Goal: Task Accomplishment & Management: Use online tool/utility

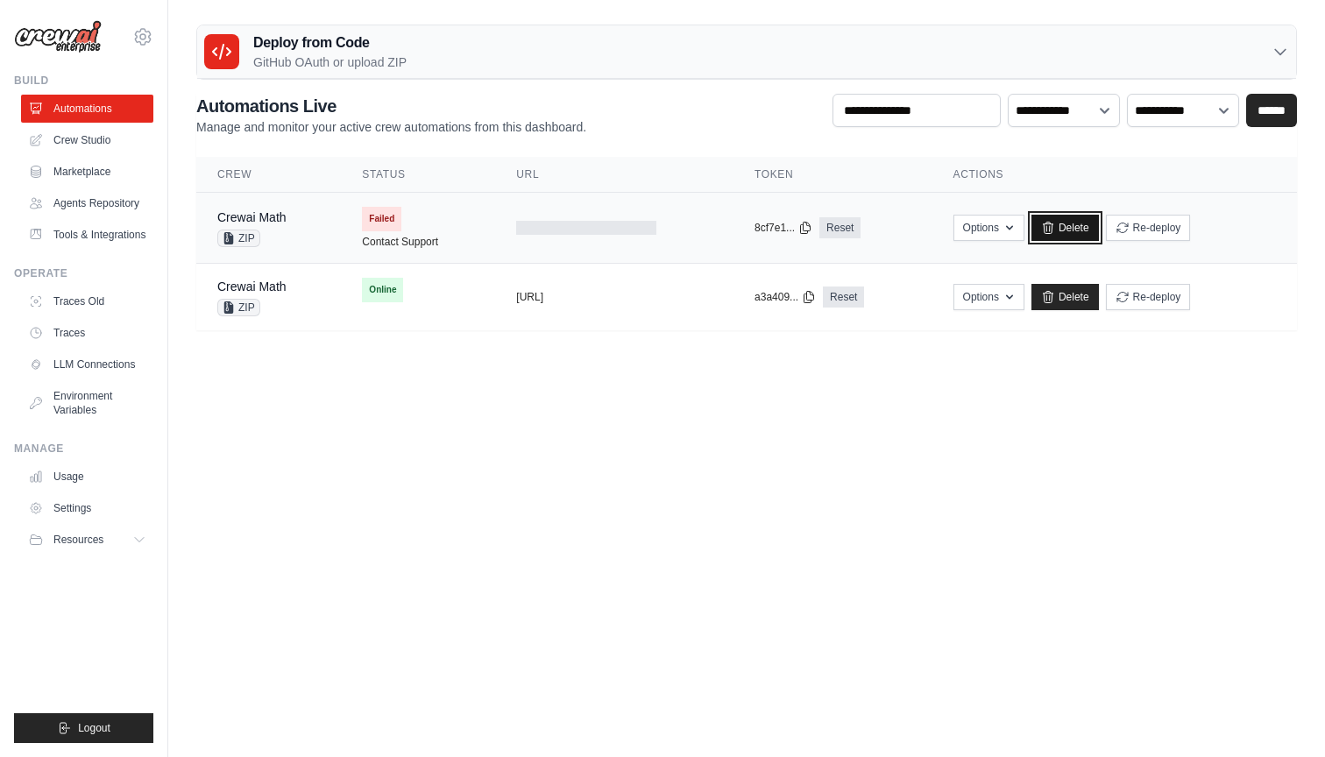
click at [1097, 225] on link "Delete" at bounding box center [1065, 228] width 67 height 26
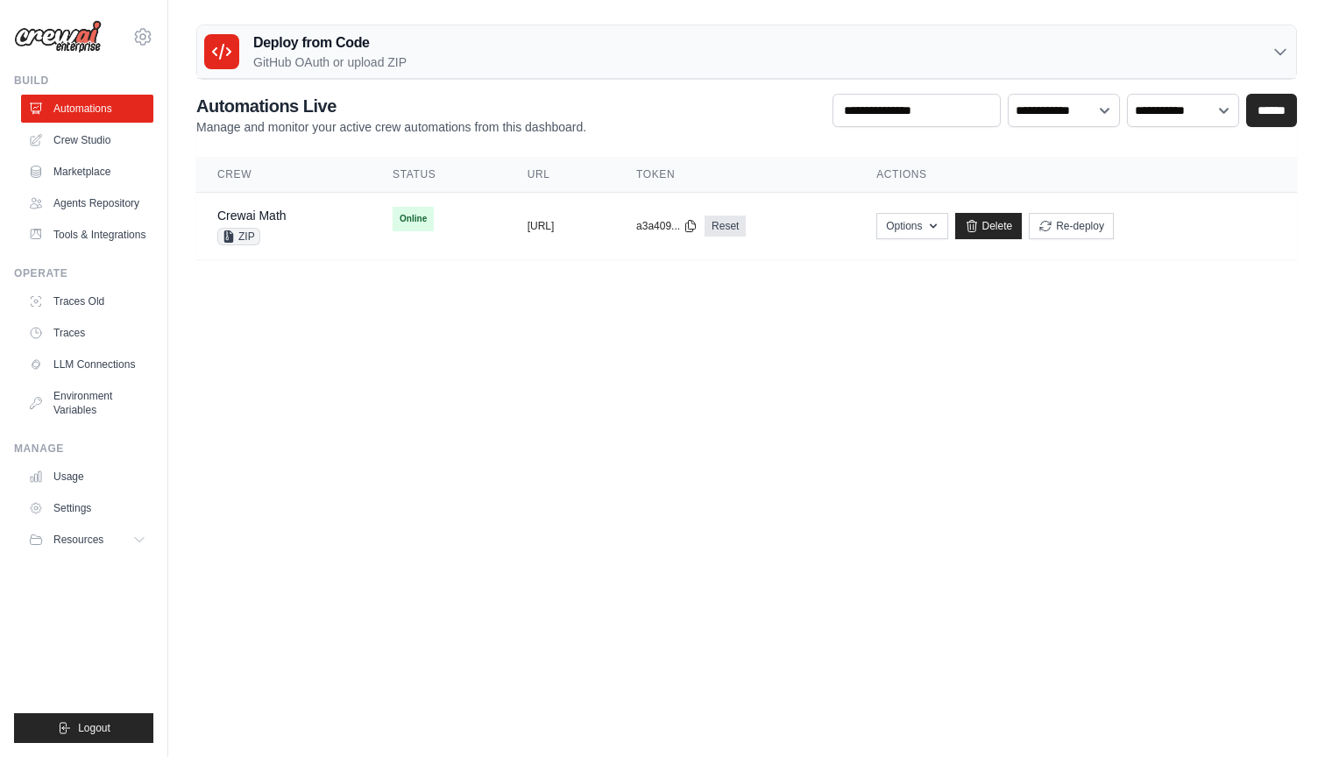
click at [535, 55] on div "Deploy from Code GitHub OAuth or upload ZIP" at bounding box center [746, 51] width 1099 height 53
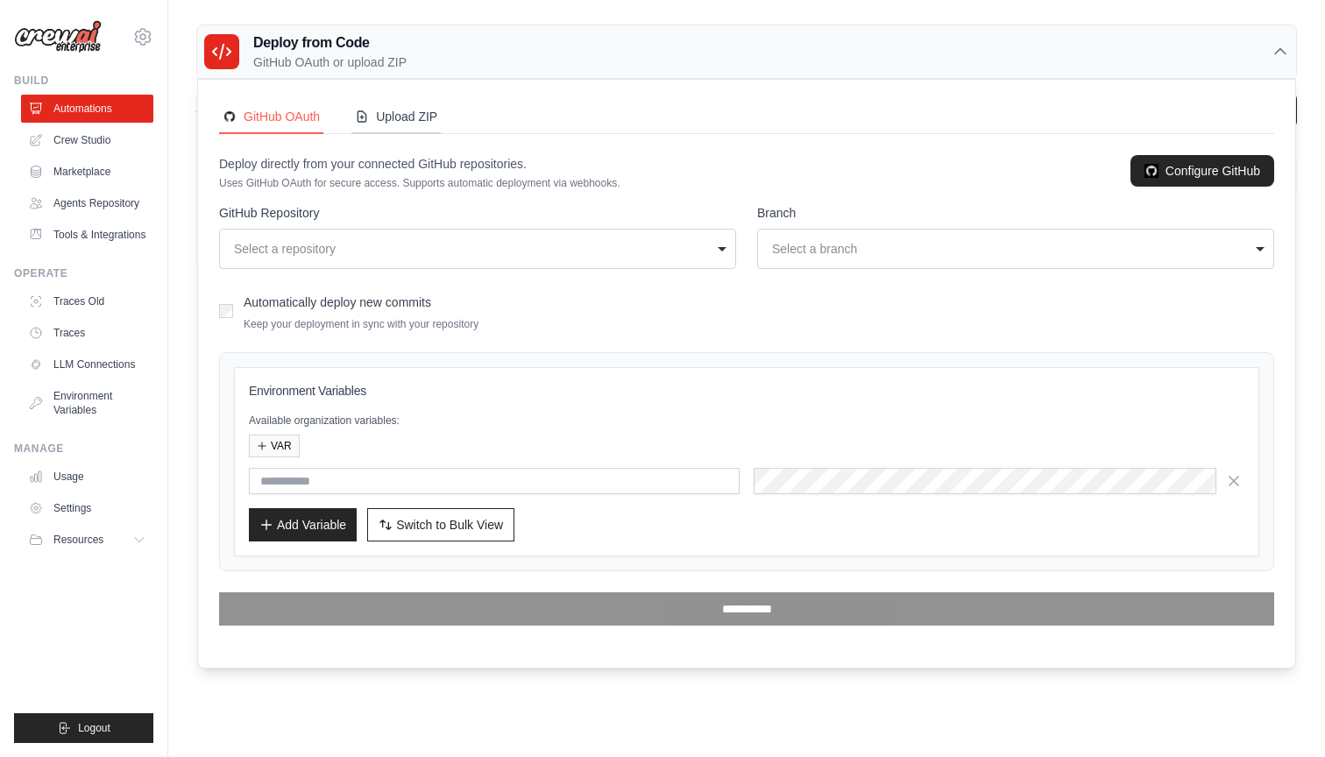
click at [411, 111] on div "Upload ZIP" at bounding box center [396, 117] width 82 height 18
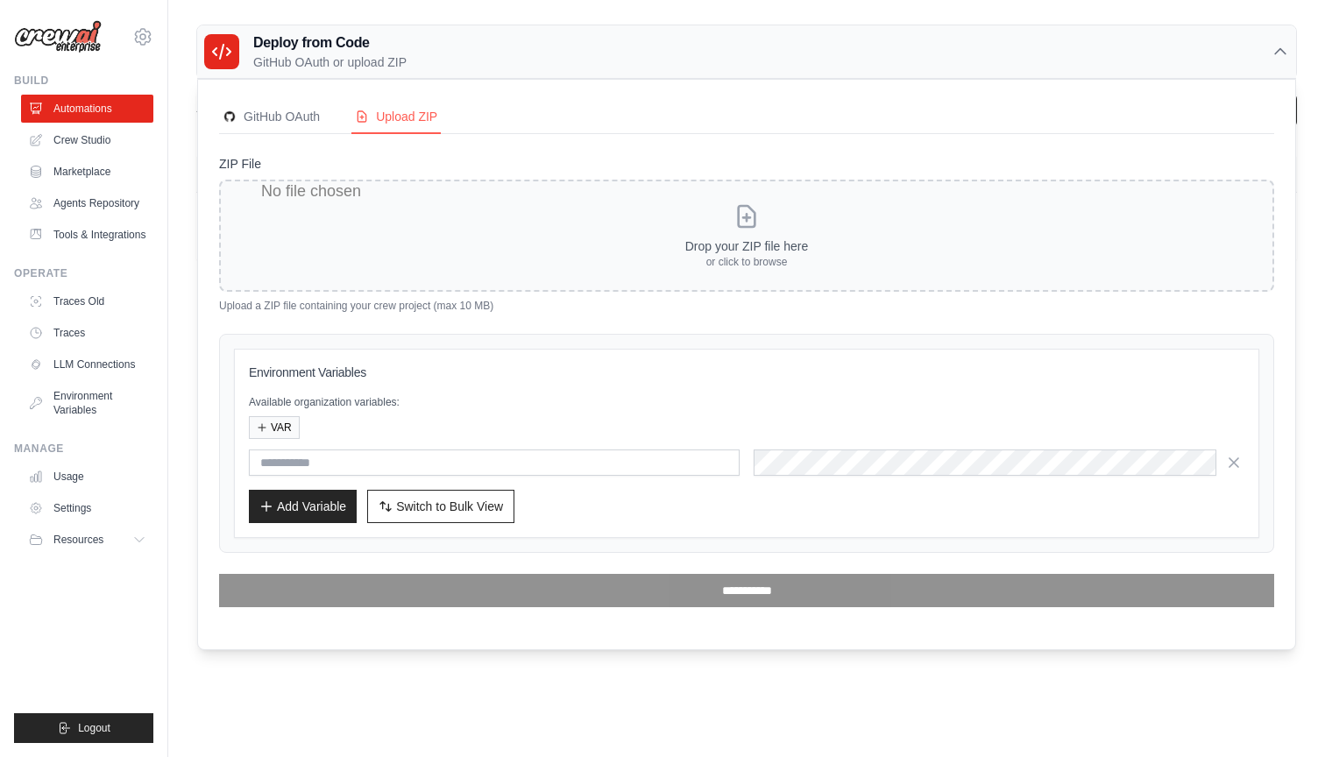
click at [699, 230] on input "ZIP File" at bounding box center [746, 236] width 1055 height 112
type input "**********"
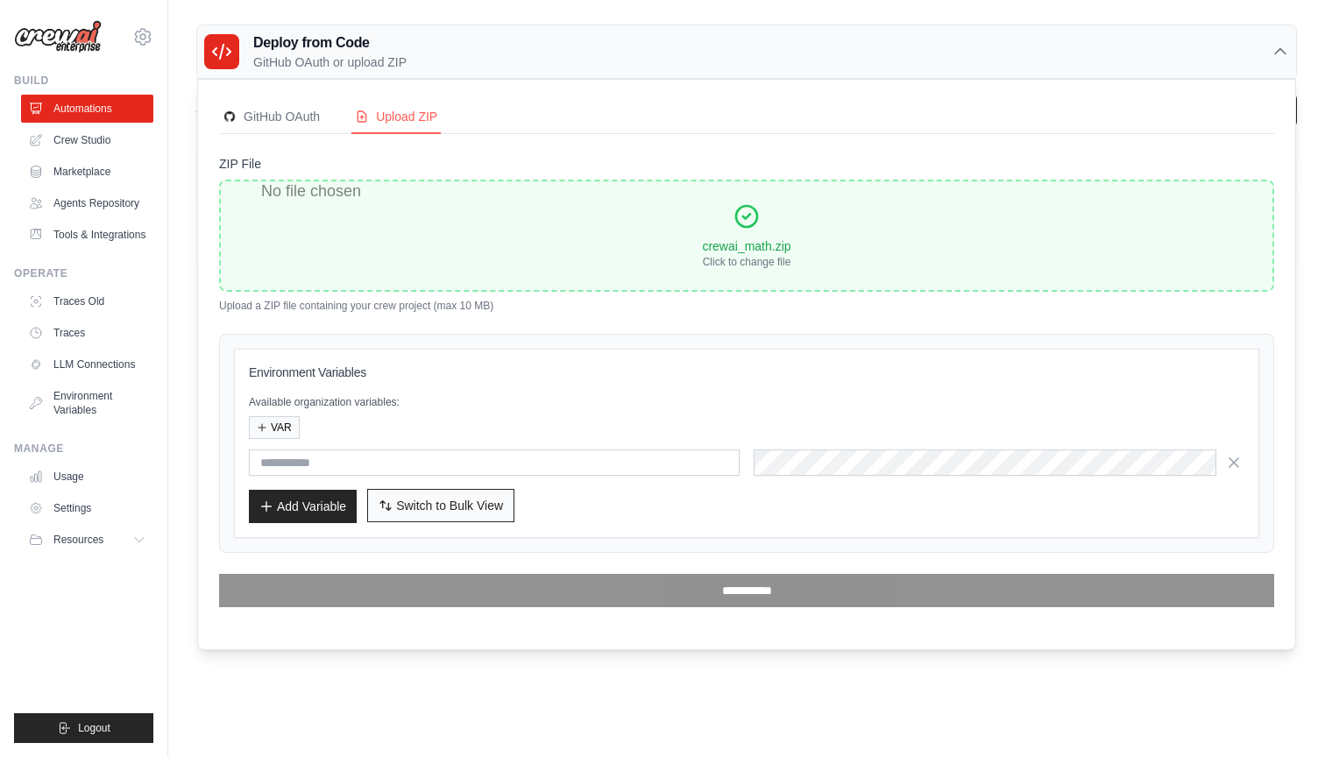
click at [449, 501] on span "Switch to Bulk View" at bounding box center [449, 506] width 107 height 18
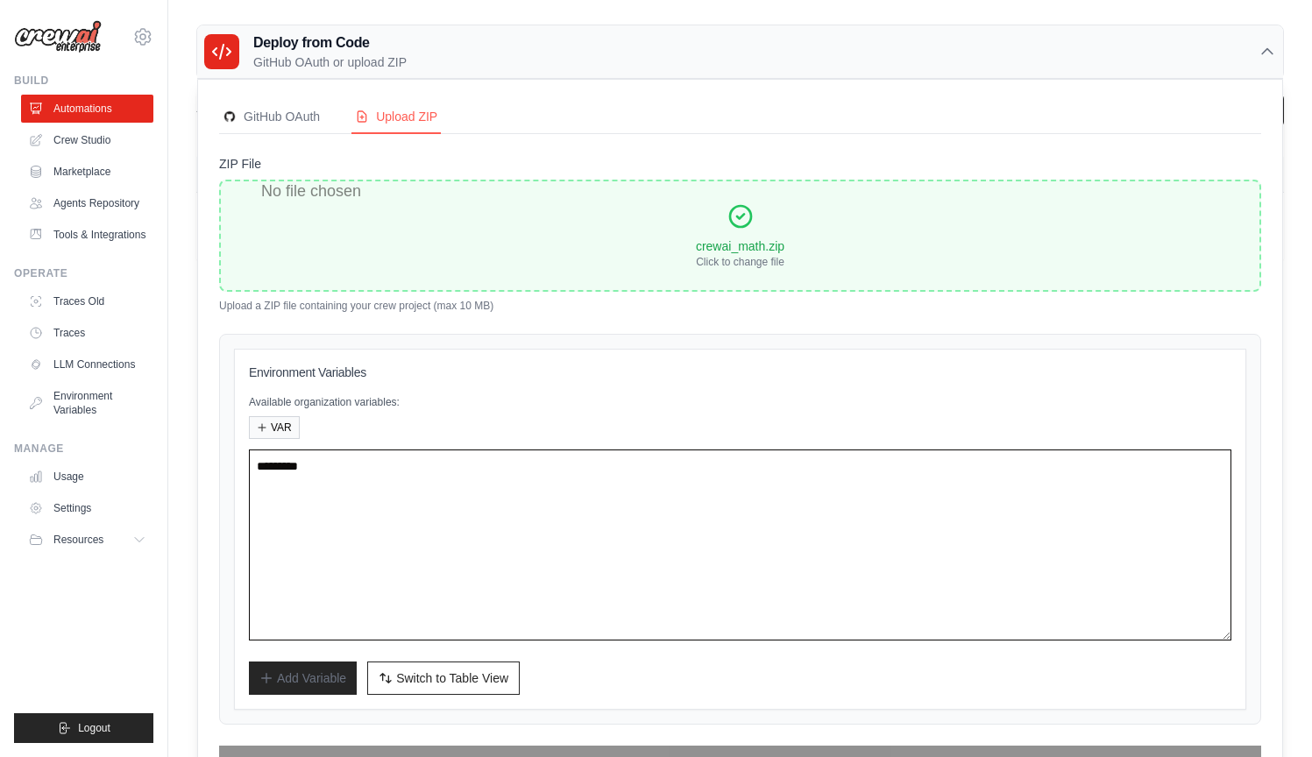
click at [412, 483] on textarea at bounding box center [740, 545] width 983 height 191
paste textarea "**********"
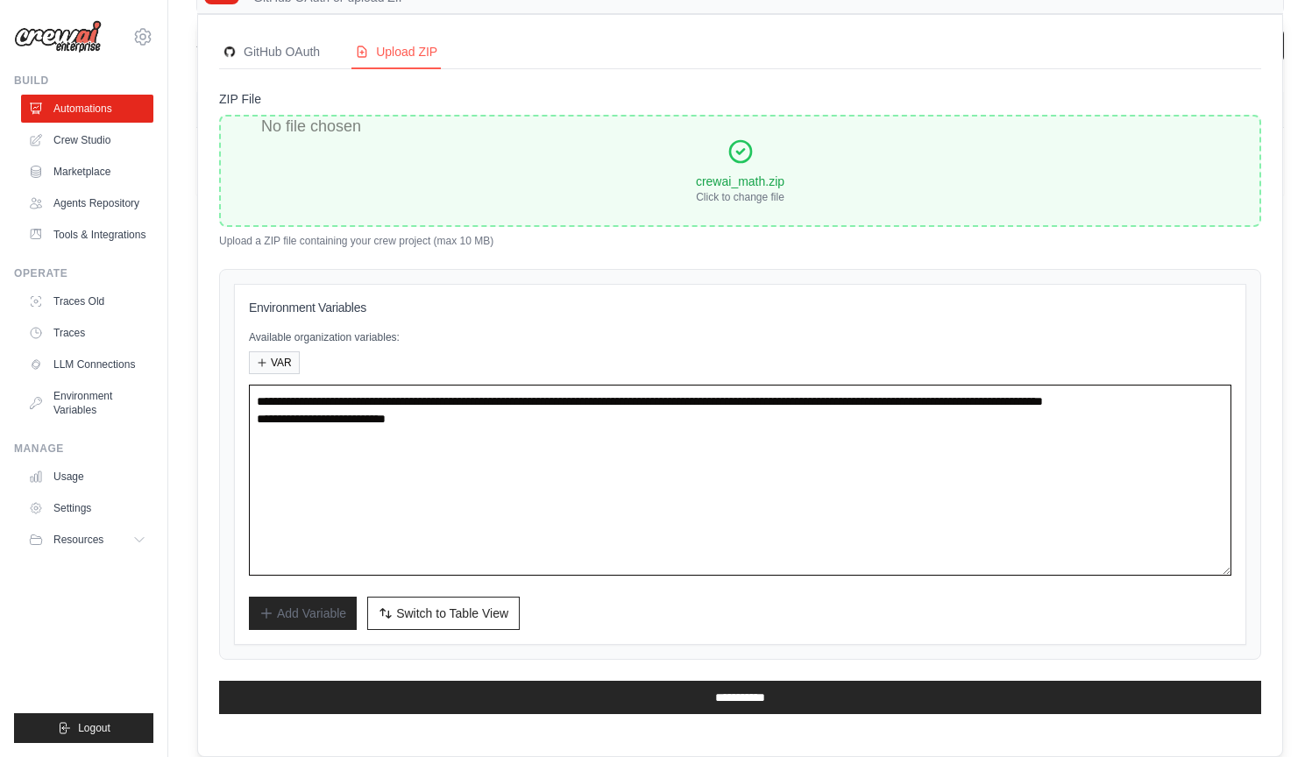
scroll to position [64, 0]
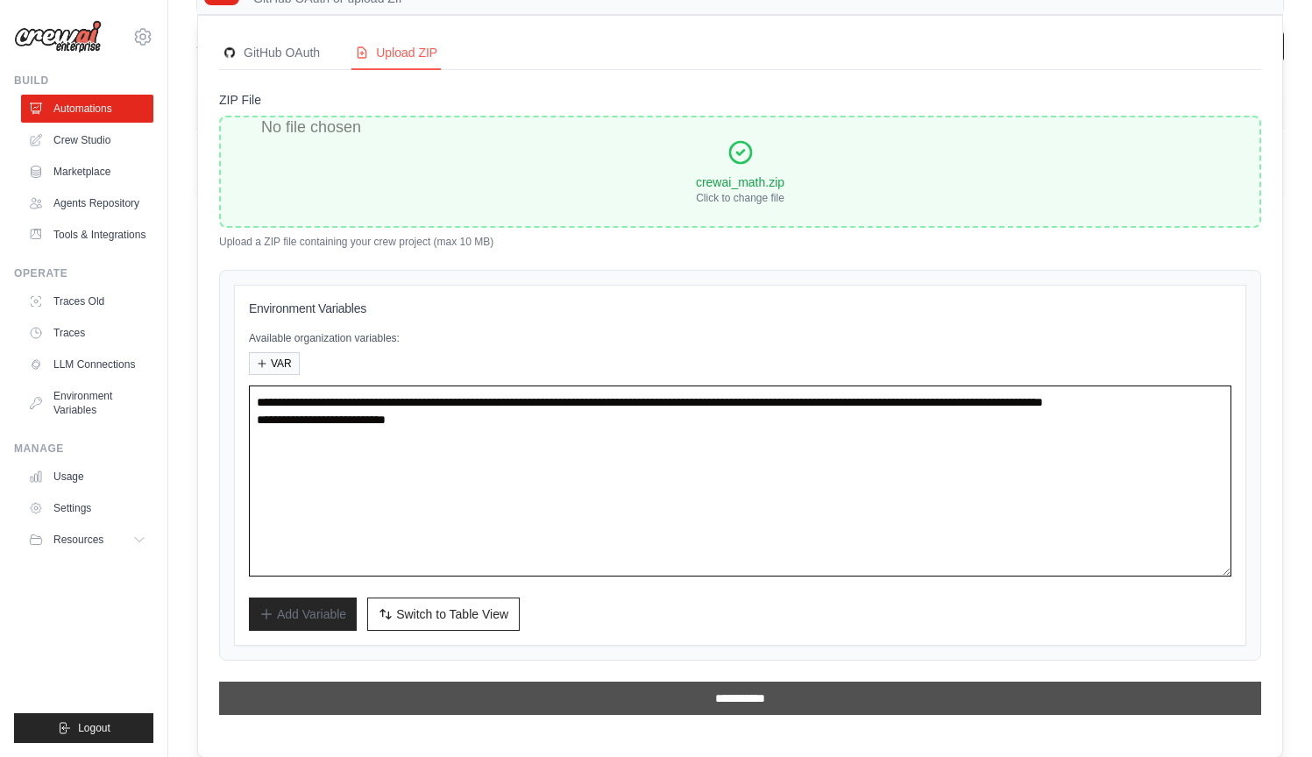
type textarea "**********"
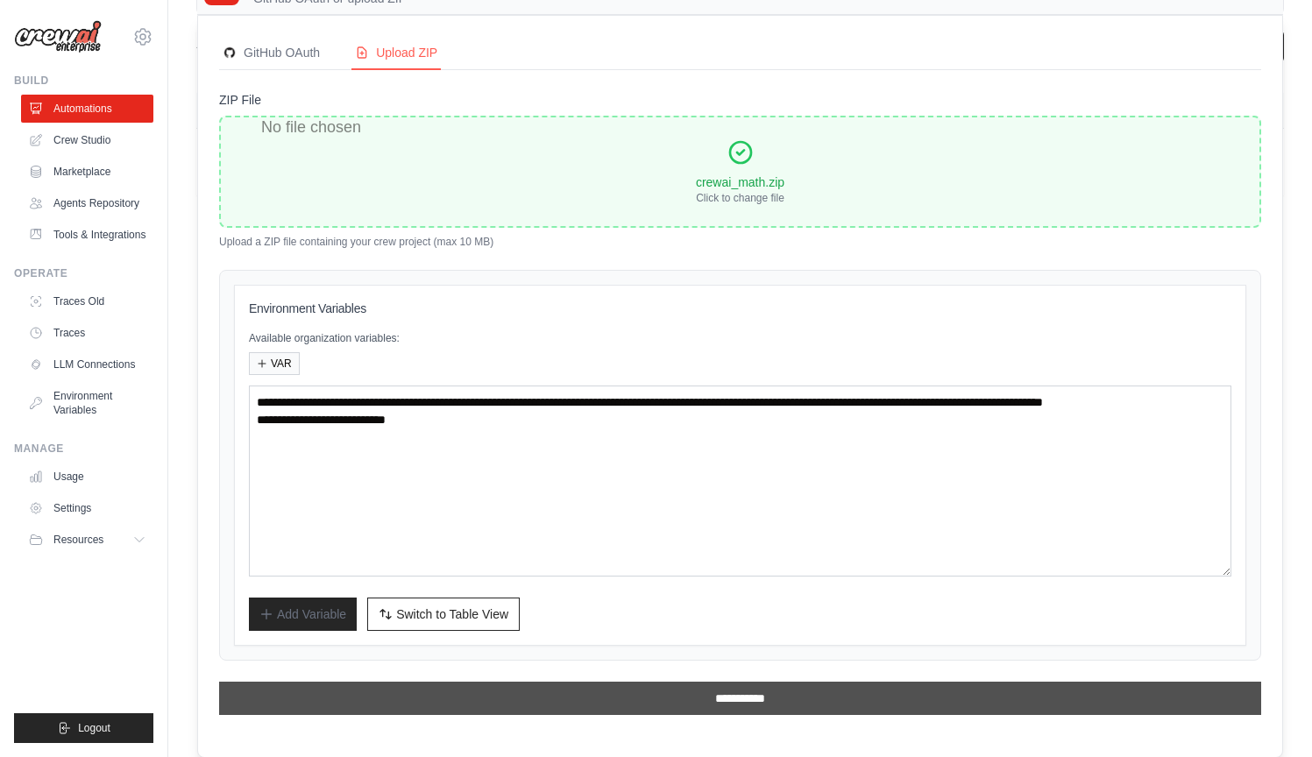
click at [739, 693] on input "**********" at bounding box center [740, 698] width 1042 height 33
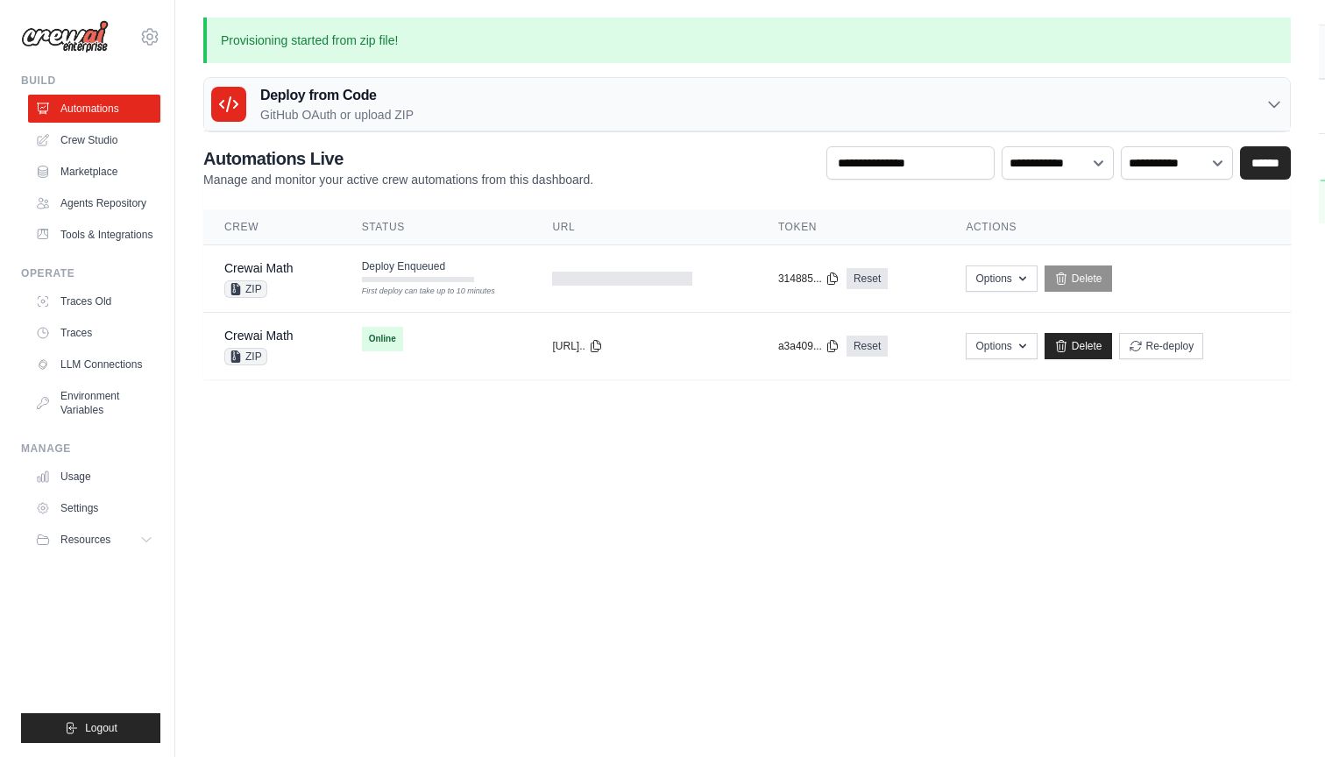
scroll to position [0, 0]
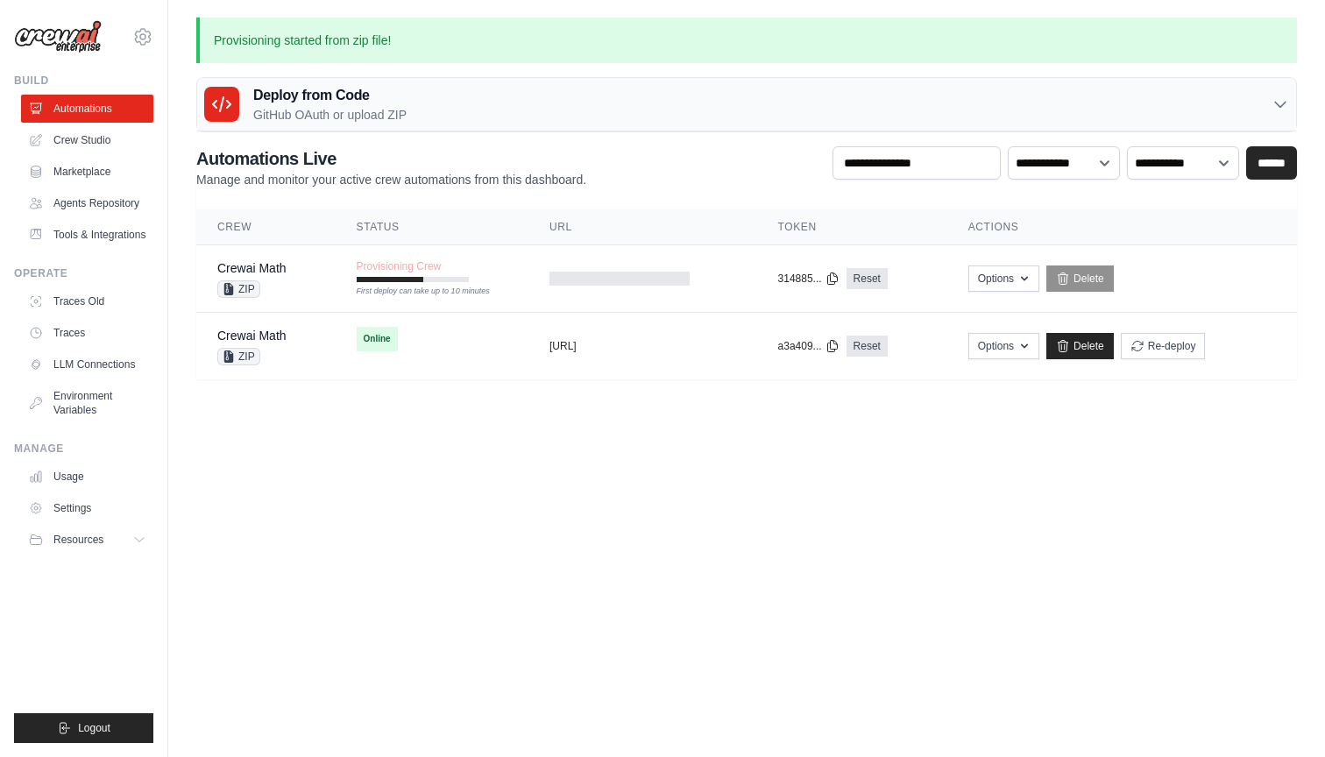
click at [706, 522] on body "gui@crewai.com NoCodeClarity CrewAI Internal Org AMBEV - DTC Your organization" at bounding box center [662, 378] width 1325 height 757
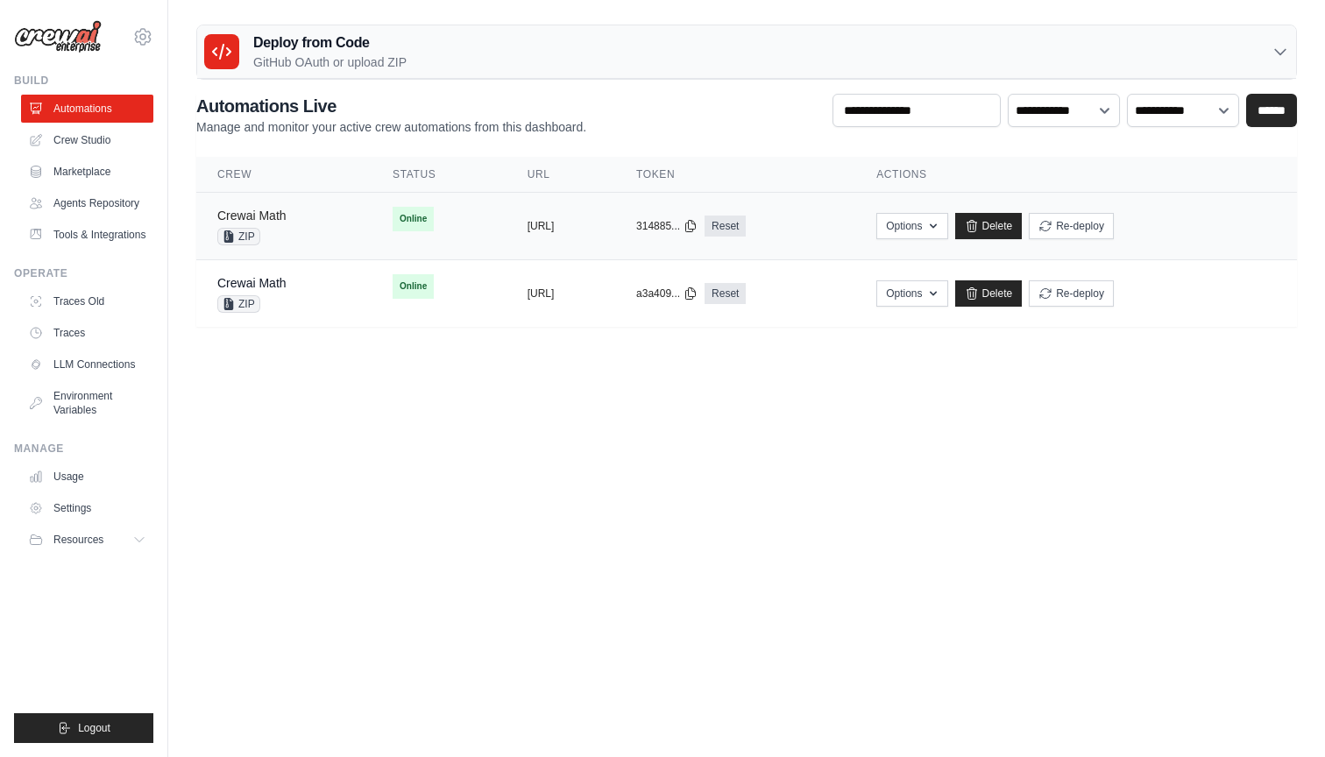
click at [259, 217] on link "Crewai Math" at bounding box center [251, 216] width 69 height 14
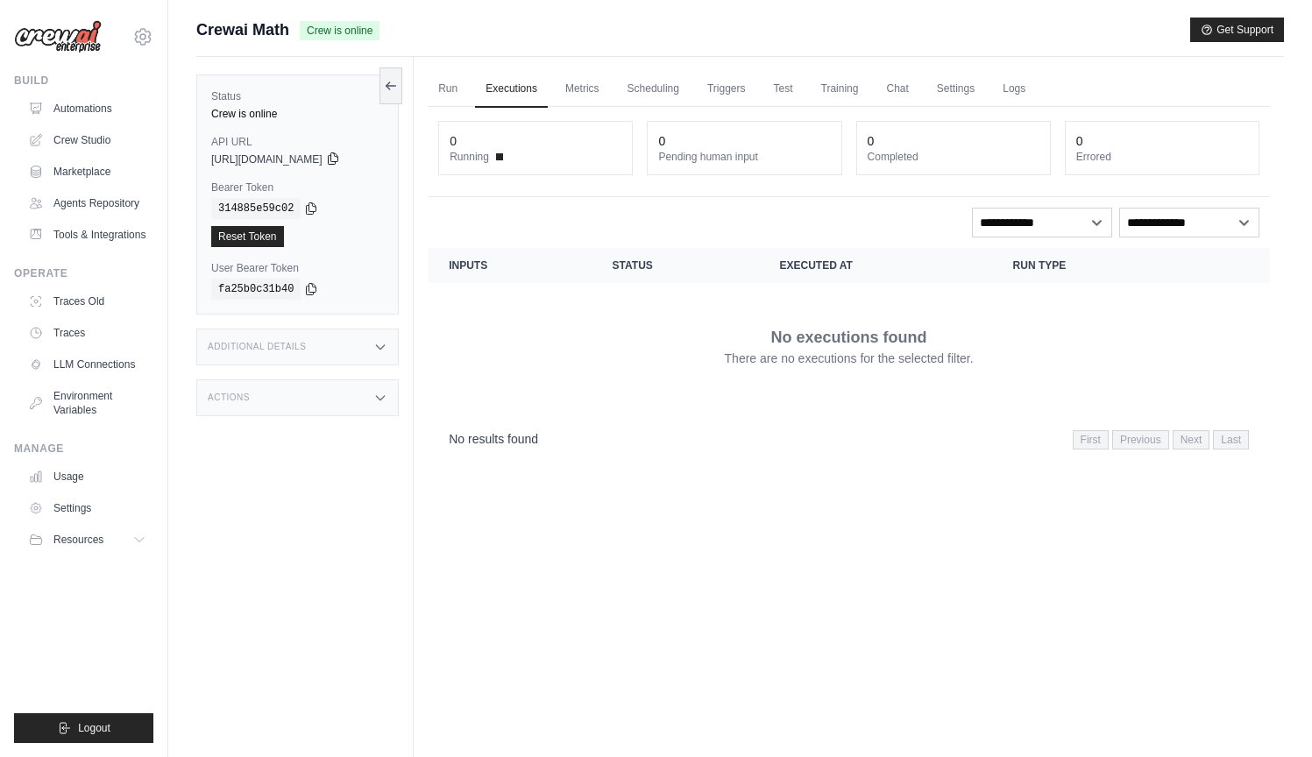
click at [340, 163] on icon at bounding box center [333, 159] width 14 height 14
click at [323, 336] on div "Test Endpoints" at bounding box center [297, 347] width 202 height 37
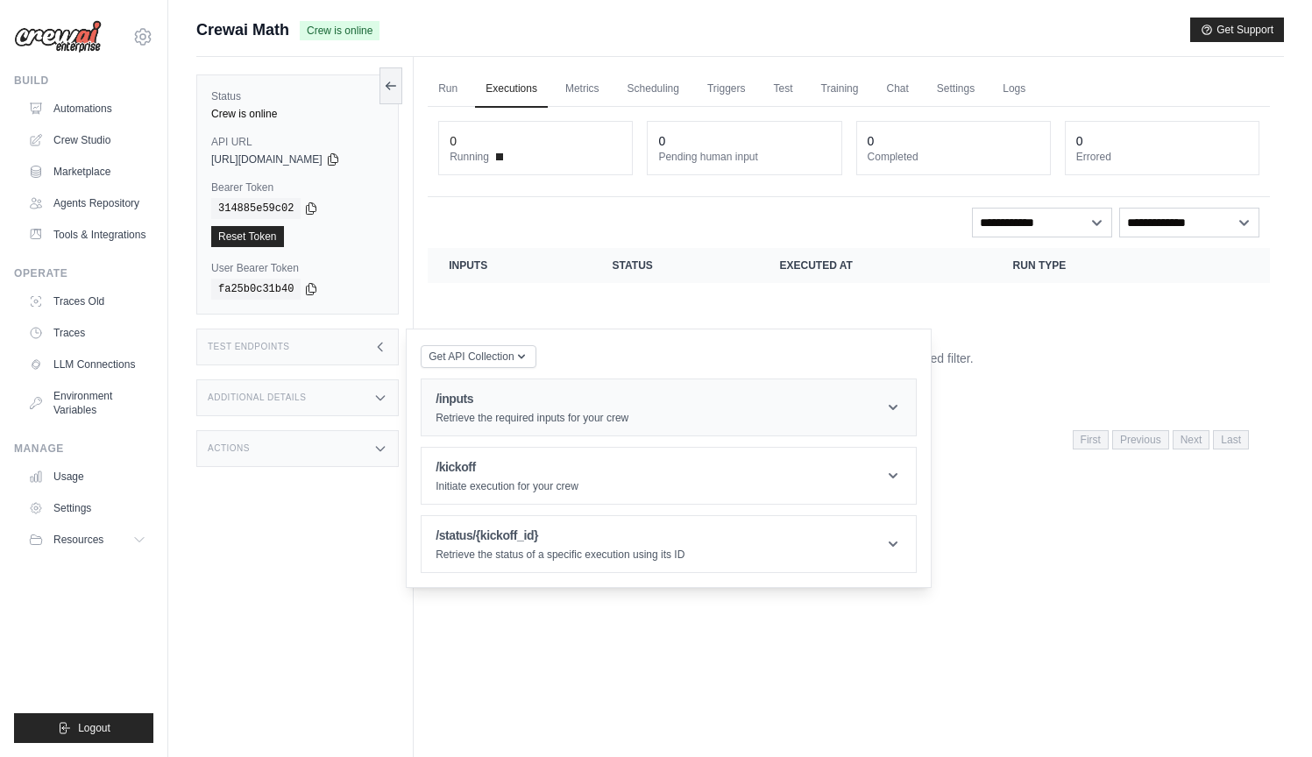
click at [536, 422] on p "Retrieve the required inputs for your crew" at bounding box center [532, 418] width 193 height 14
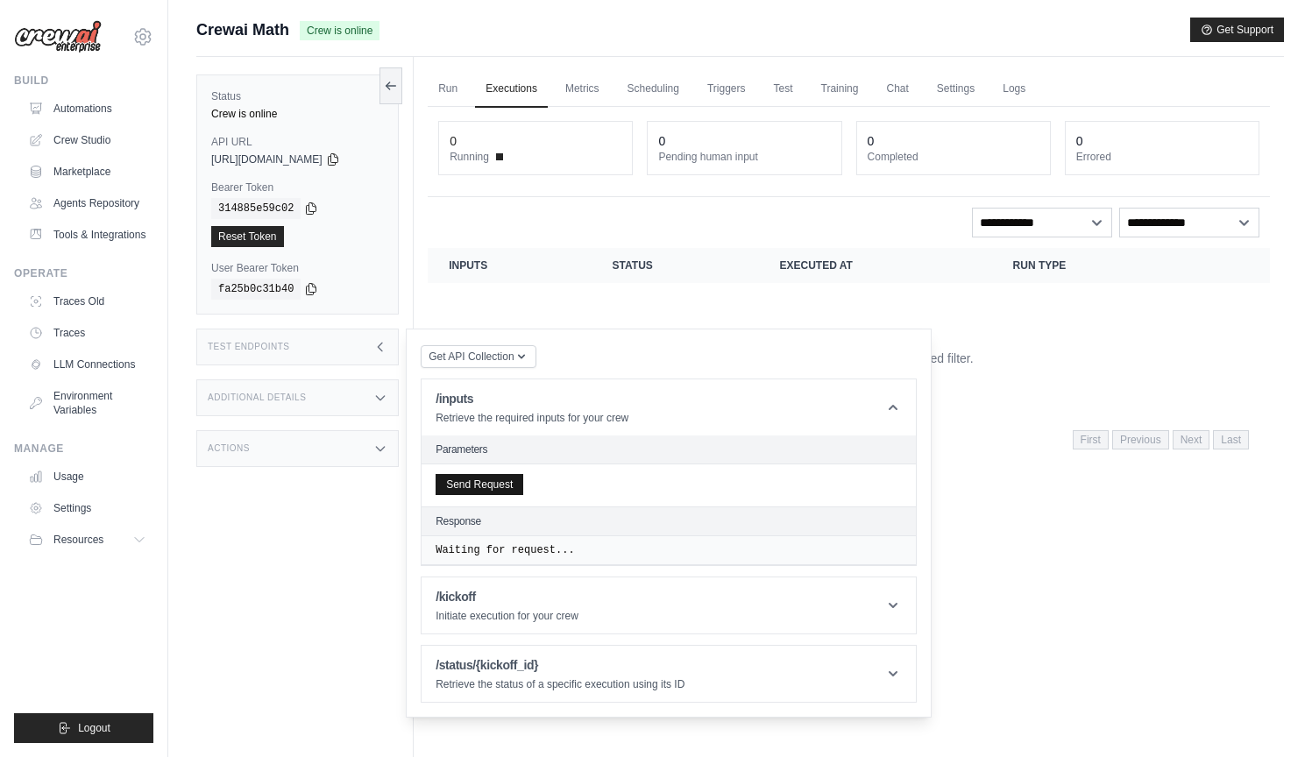
click at [505, 485] on button "Send Request" at bounding box center [480, 484] width 88 height 21
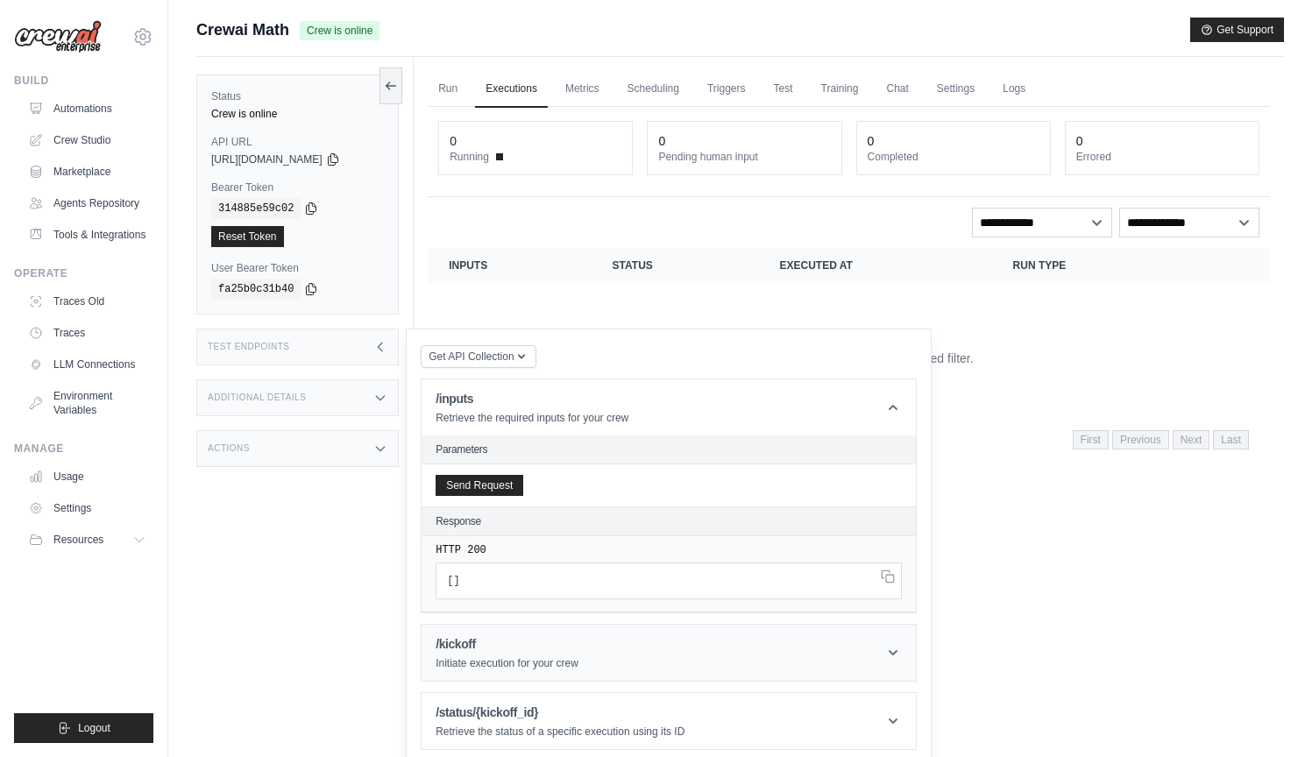
click at [488, 640] on h1 "/kickoff" at bounding box center [507, 645] width 143 height 18
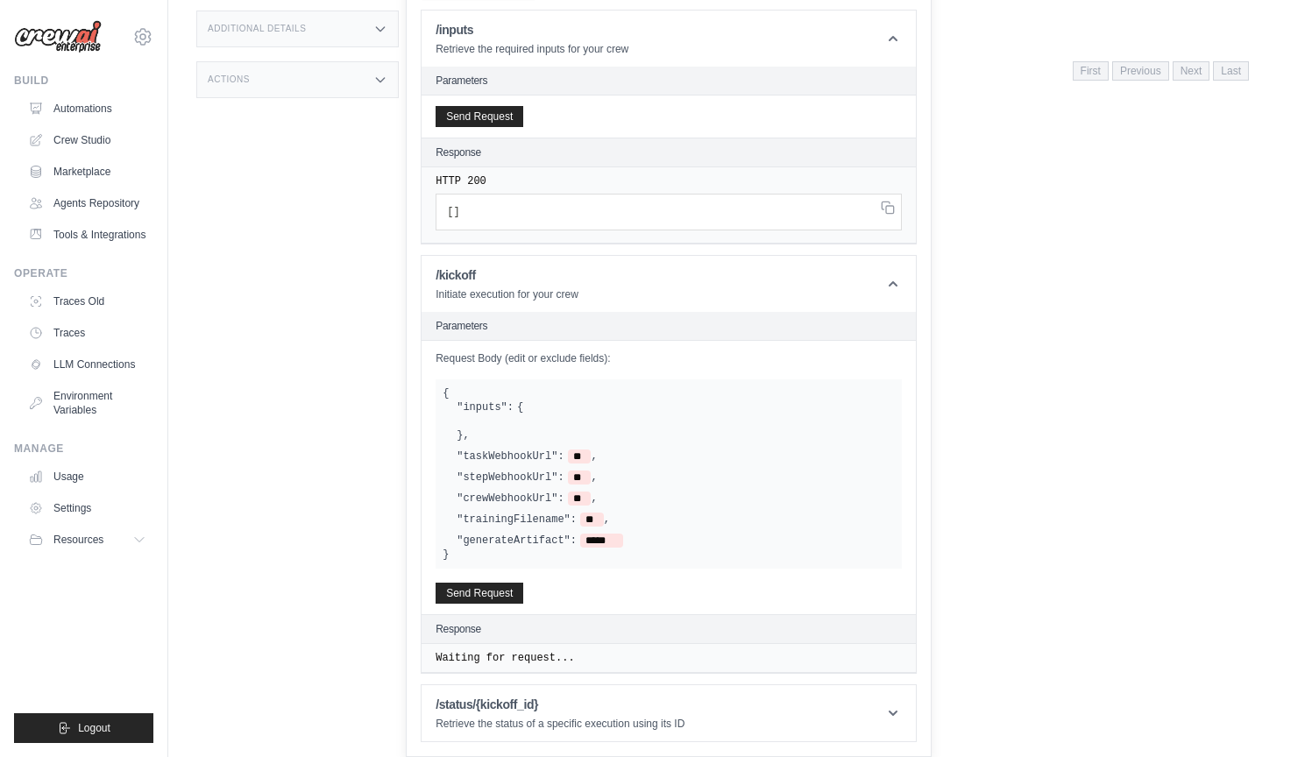
scroll to position [370, 0]
click at [499, 584] on button "Send Request" at bounding box center [480, 592] width 88 height 21
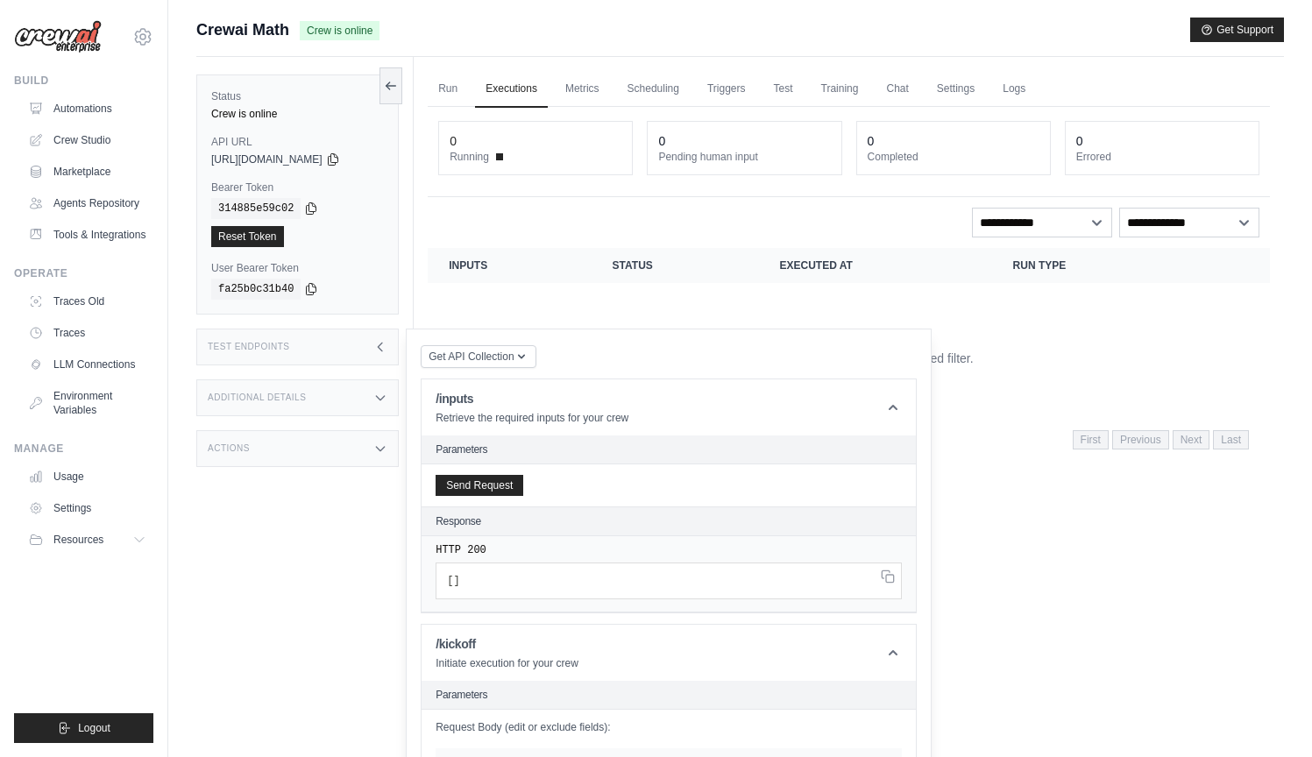
scroll to position [0, 0]
click at [340, 164] on icon at bounding box center [333, 159] width 14 height 14
click at [308, 209] on icon at bounding box center [311, 208] width 14 height 14
click at [500, 491] on button "Send Request" at bounding box center [480, 484] width 88 height 21
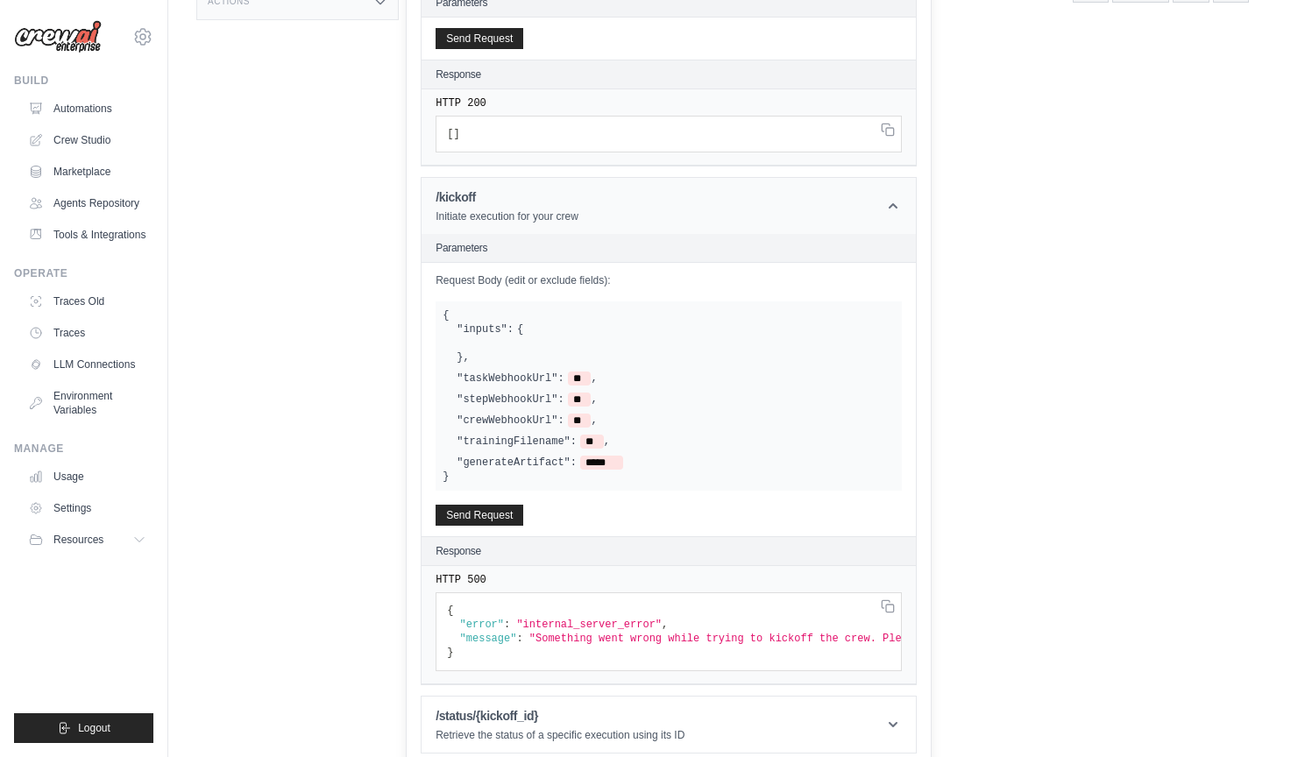
scroll to position [458, 0]
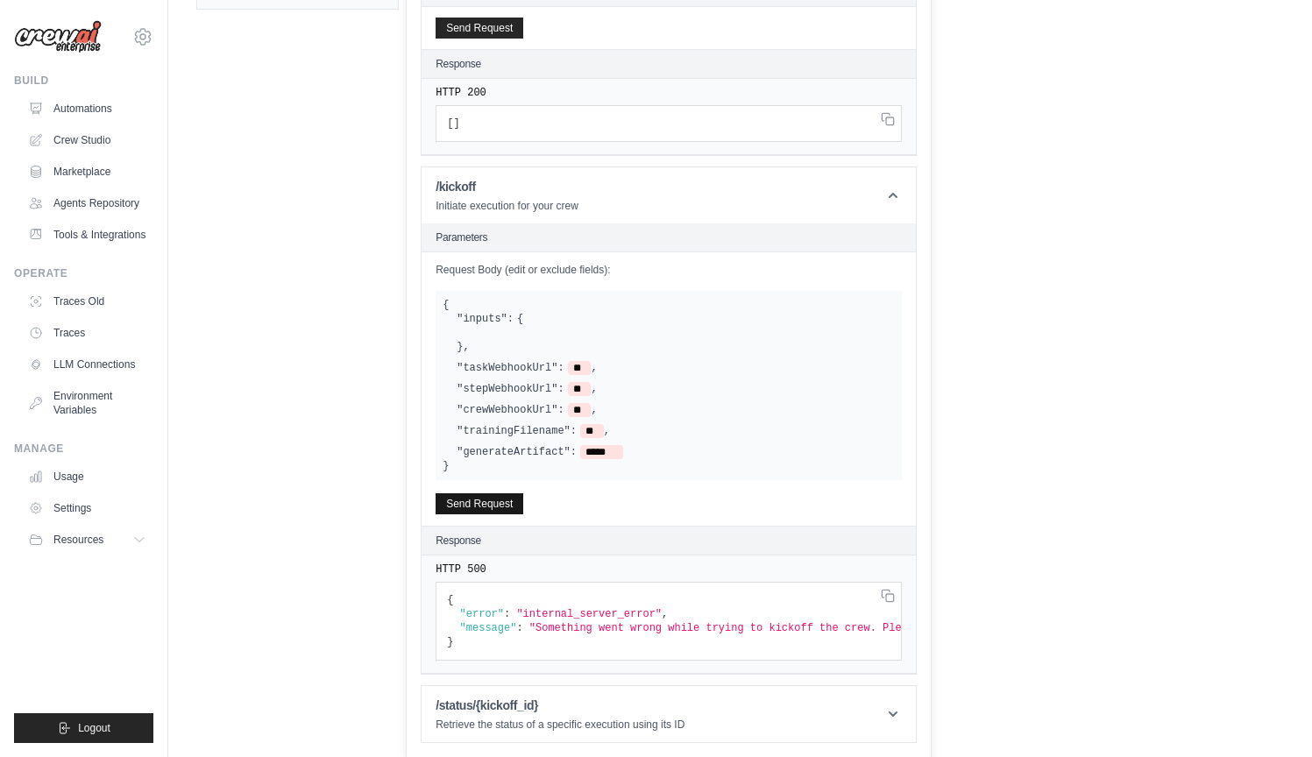
click at [503, 497] on button "Send Request" at bounding box center [480, 504] width 88 height 21
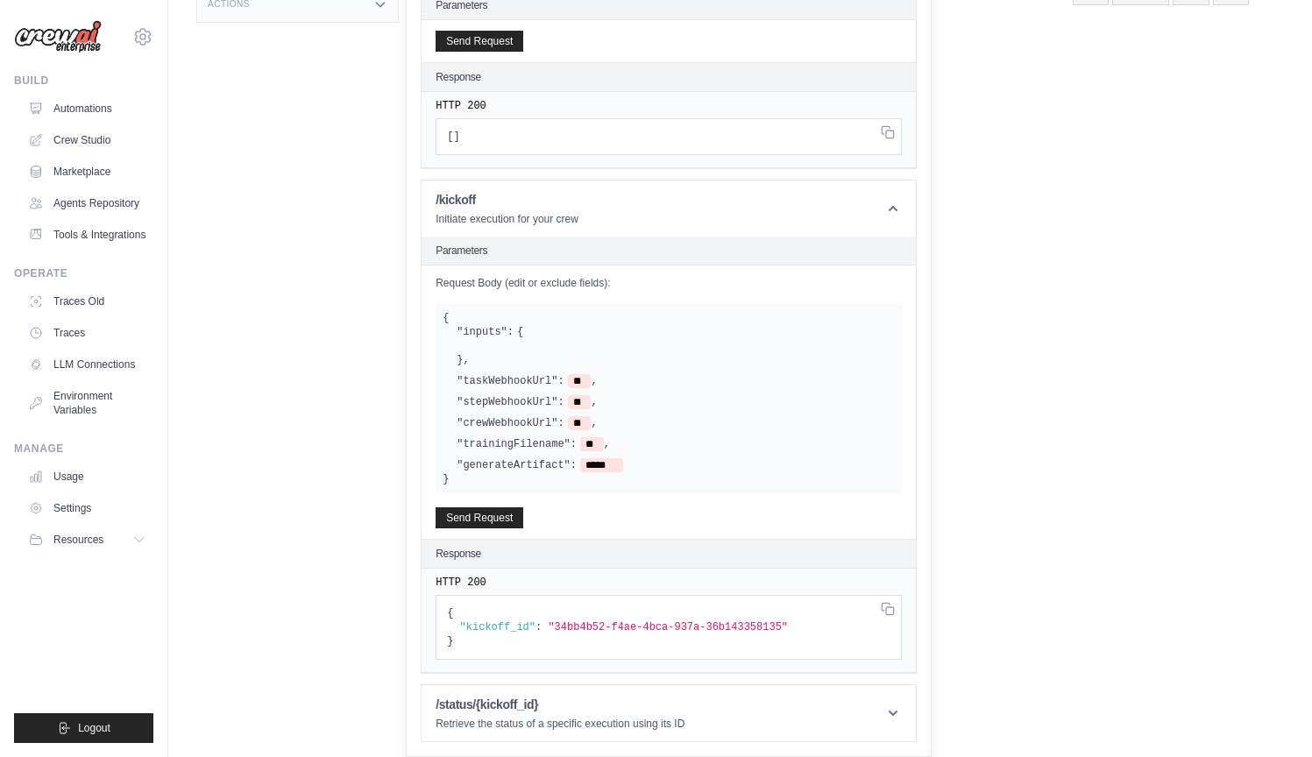
click at [575, 629] on span ""34bb4b52-f4ae-4bca-937a-36b143358135"" at bounding box center [668, 627] width 240 height 12
drag, startPoint x: 575, startPoint y: 629, endPoint x: 728, endPoint y: 630, distance: 153.4
click at [728, 630] on span ""34bb4b52-f4ae-4bca-937a-36b143358135"" at bounding box center [668, 627] width 240 height 12
copy span "34bb4b52-f4ae-4bca-937a-36b143358135"
click at [634, 690] on header "/status/{kickoff_id} Retrieve the status of a specific execution using its ID" at bounding box center [669, 713] width 494 height 56
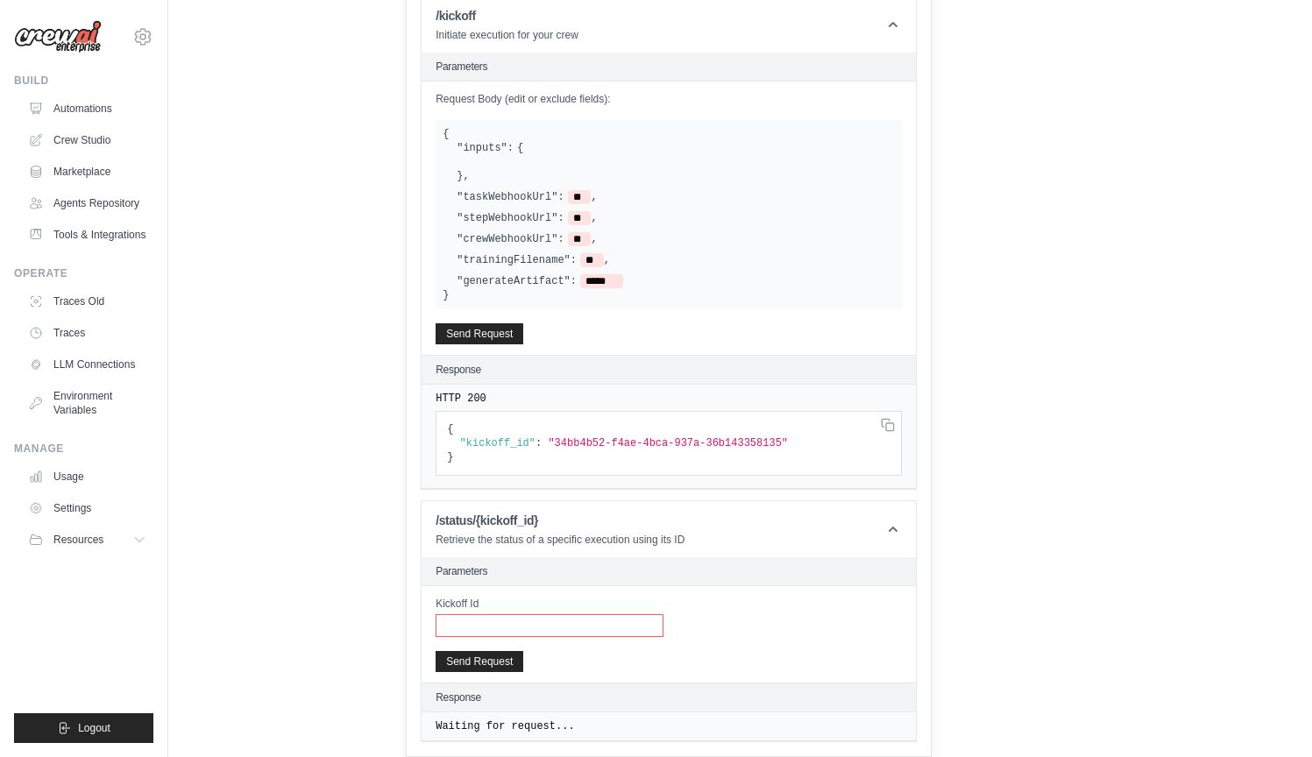
scroll to position [629, 0]
click at [520, 621] on input "Kickoff Id" at bounding box center [550, 625] width 228 height 23
paste input "**********"
type input "**********"
click at [486, 657] on button "Send Request" at bounding box center [480, 660] width 88 height 21
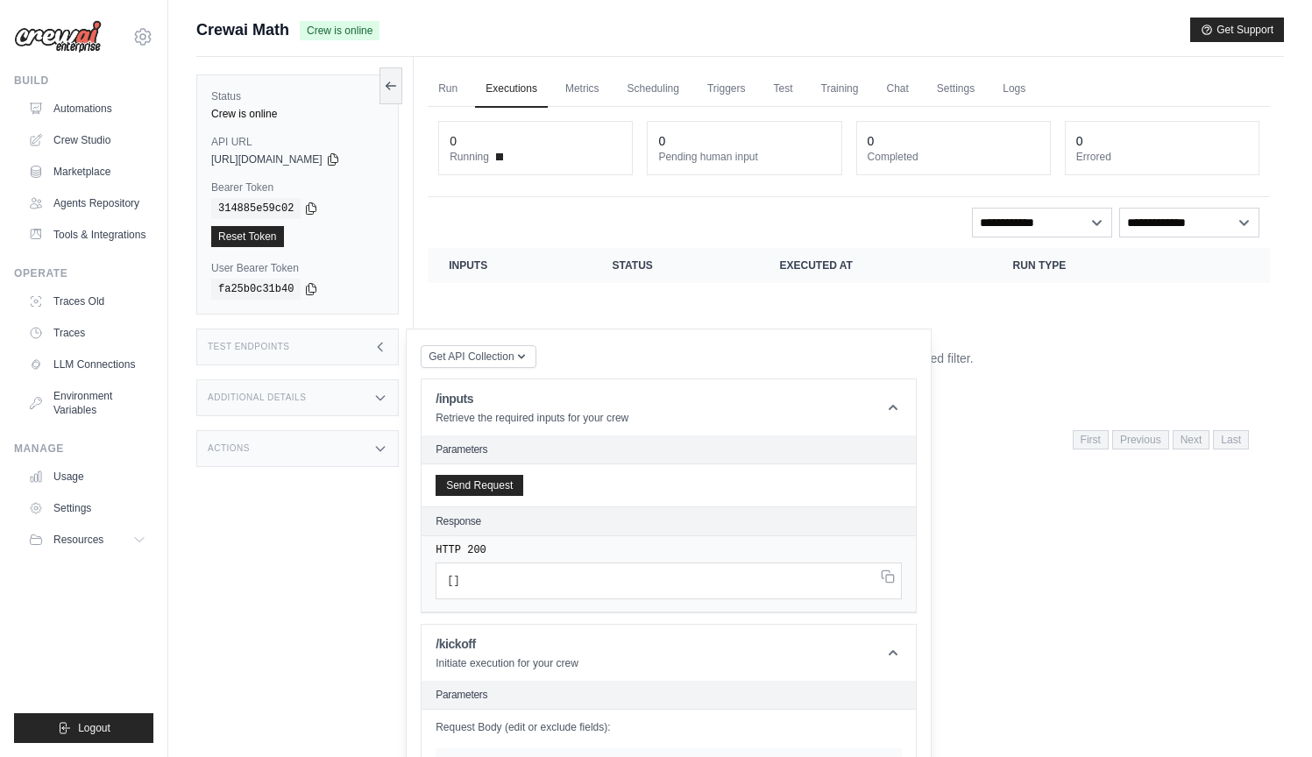
scroll to position [0, 0]
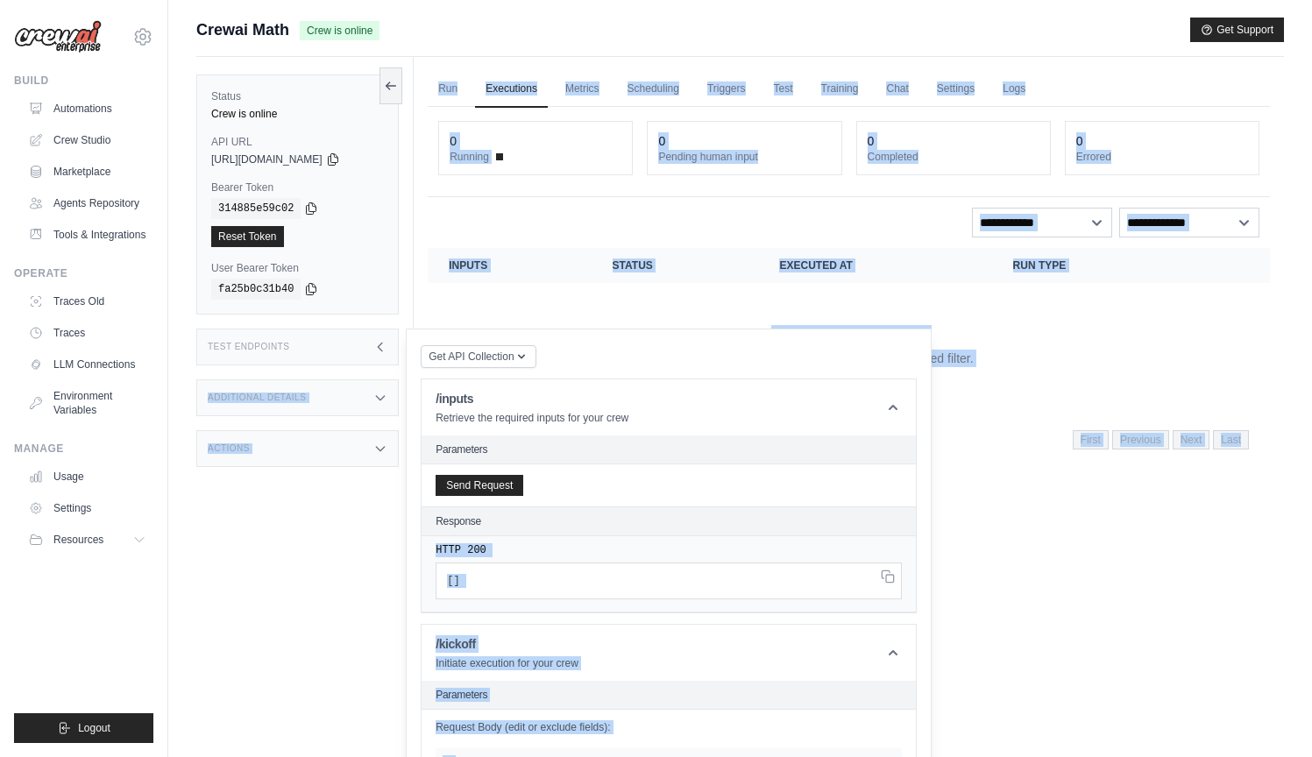
click at [595, 522] on div "Status Crew is online API URL copied https://crewai-math-e4ca1129-92ee-45c2-a6d…" at bounding box center [740, 435] width 1088 height 757
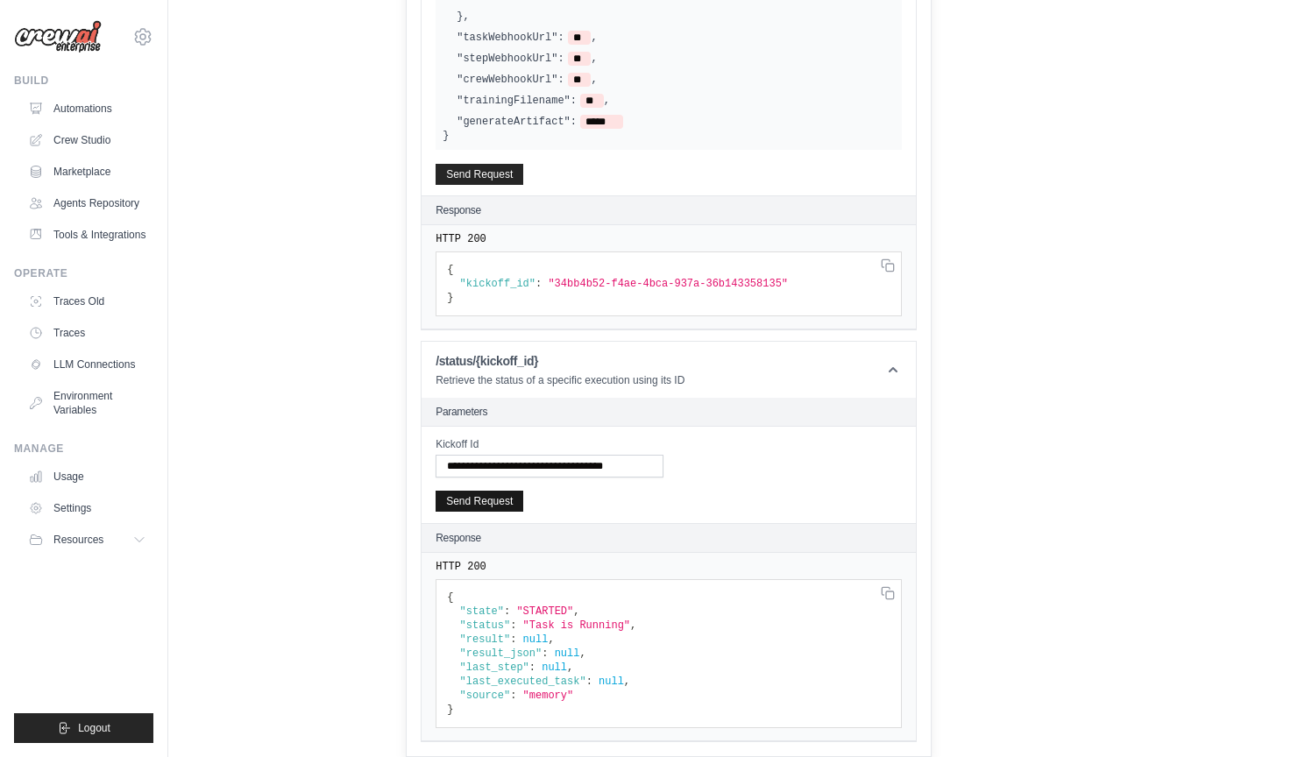
click at [488, 508] on button "Send Request" at bounding box center [480, 501] width 88 height 21
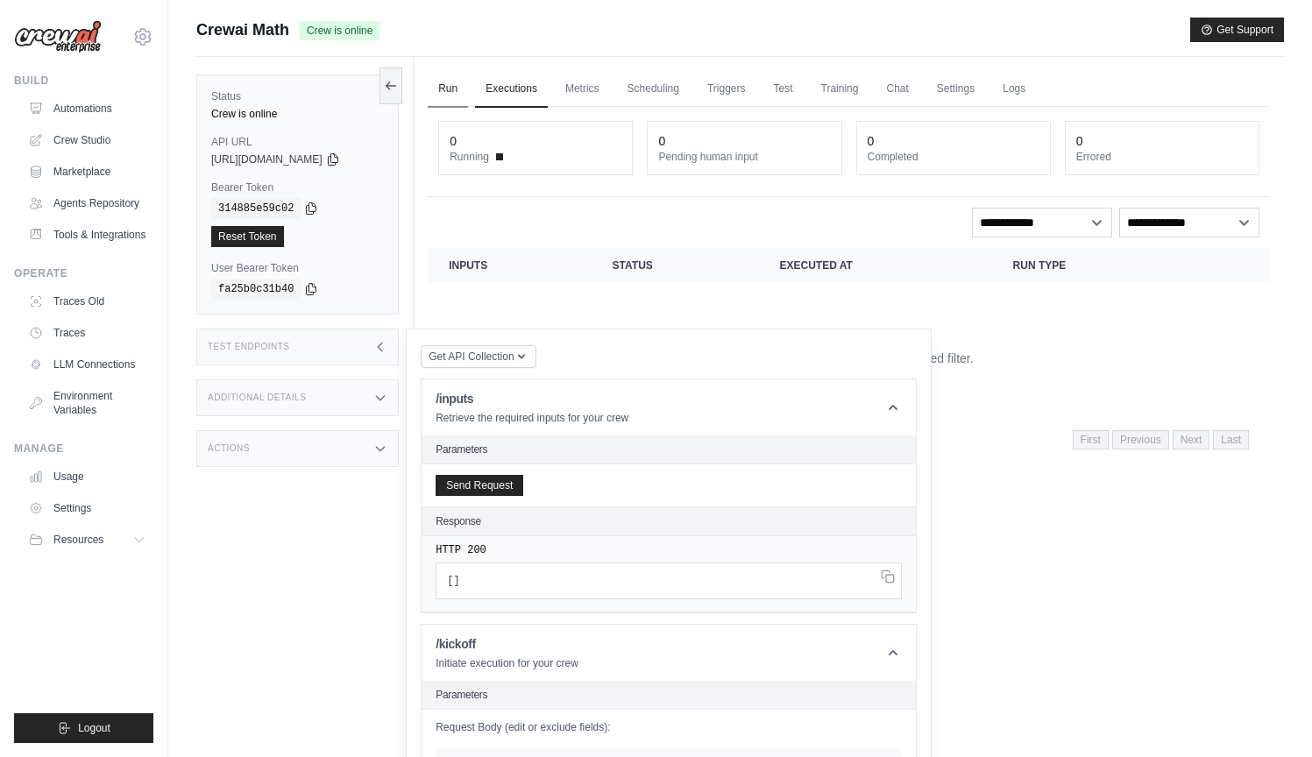
scroll to position [0, 0]
click at [451, 86] on link "Run" at bounding box center [448, 89] width 40 height 37
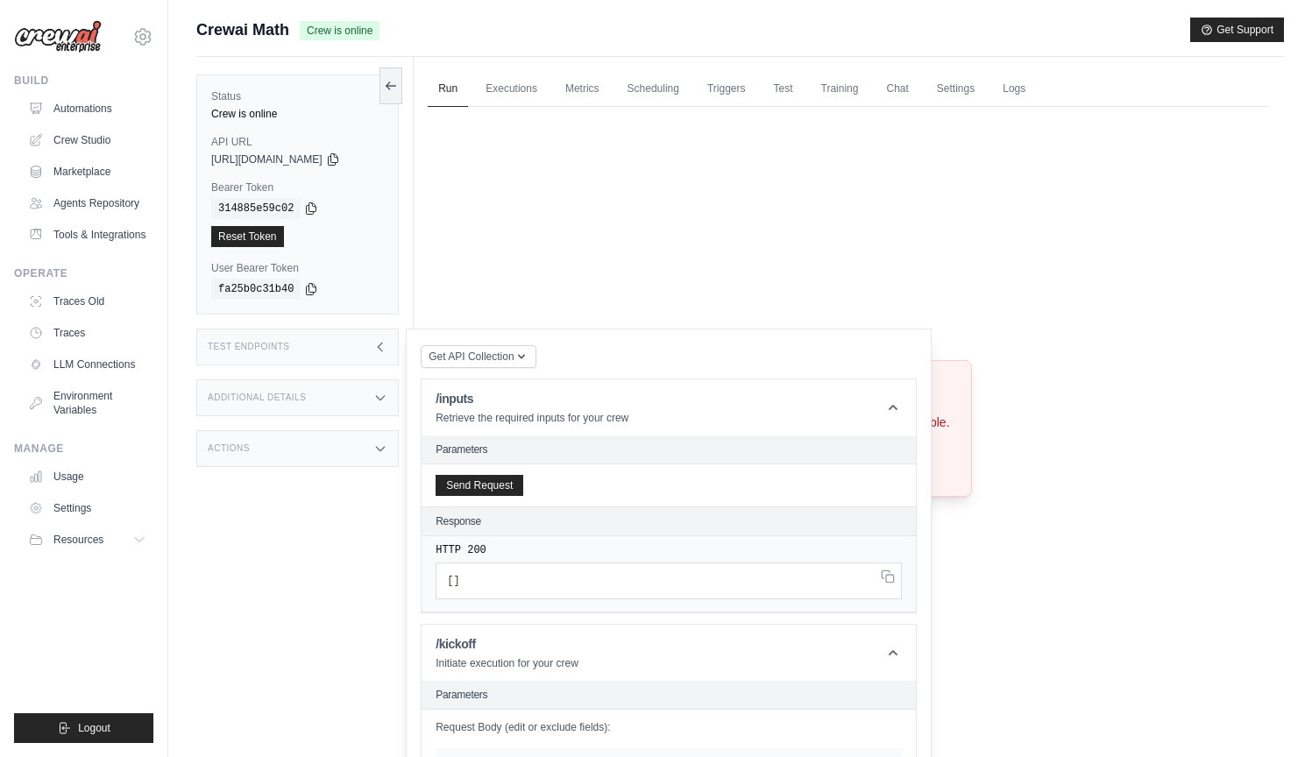
click at [908, 266] on div "Crew not available Crew not found or unavailable. Try Again" at bounding box center [849, 428] width 842 height 643
click at [340, 345] on div "Test Endpoints" at bounding box center [297, 347] width 202 height 37
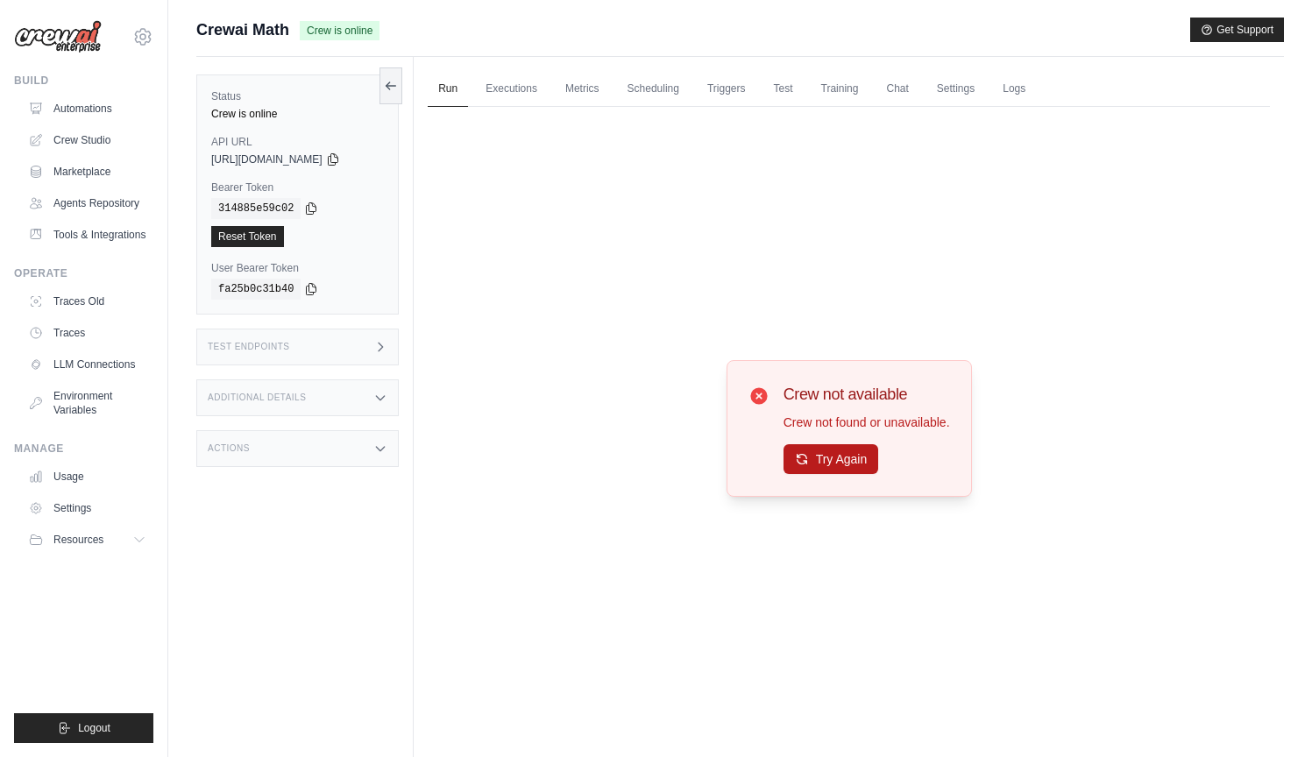
click at [820, 468] on button "Try Again" at bounding box center [832, 459] width 96 height 30
click at [860, 462] on button "Try Again" at bounding box center [832, 459] width 96 height 30
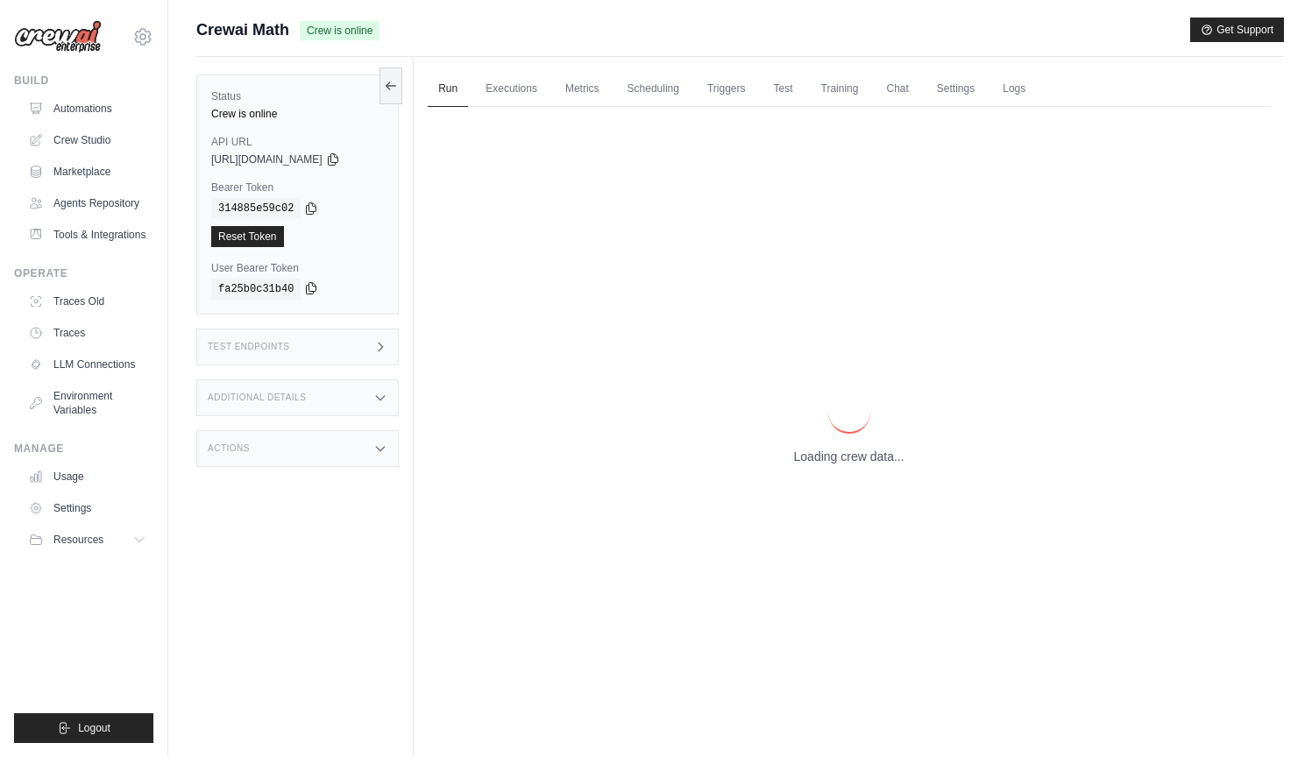
click at [314, 294] on icon at bounding box center [311, 288] width 14 height 14
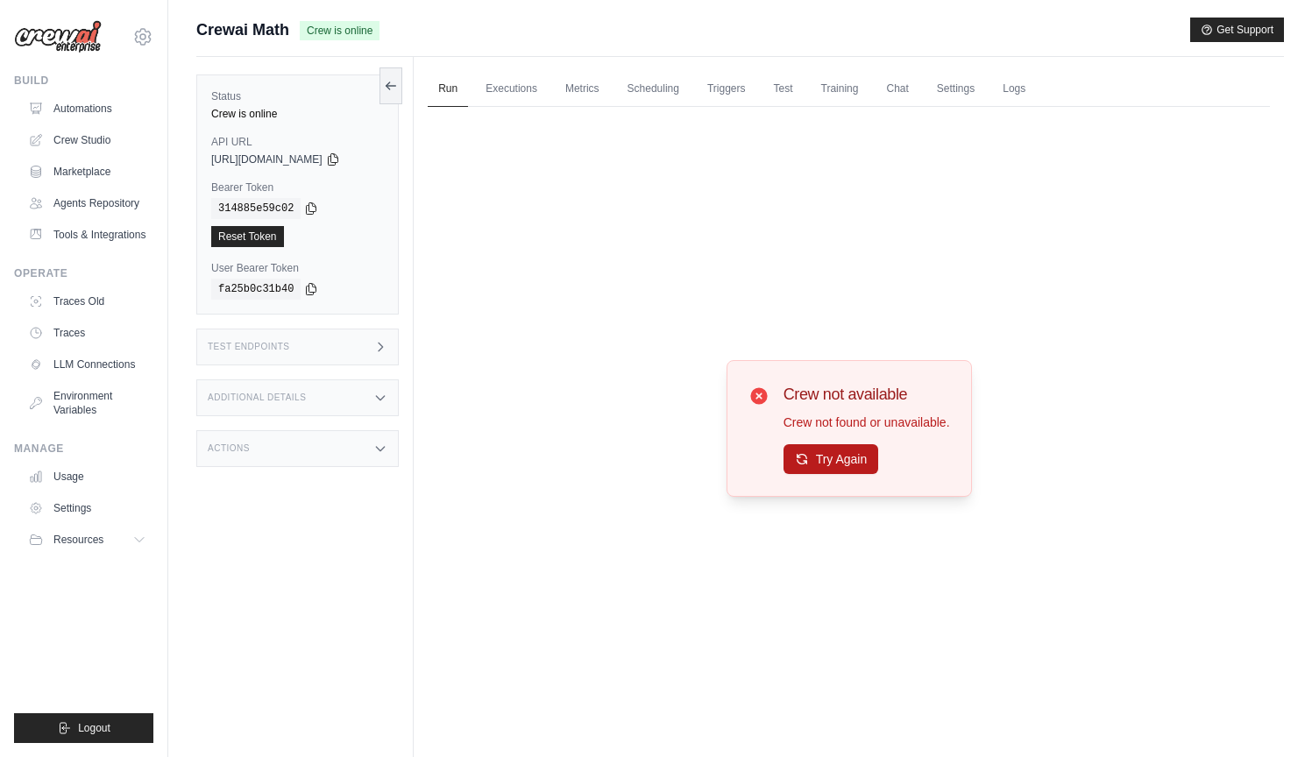
click at [842, 460] on button "Try Again" at bounding box center [832, 459] width 96 height 30
click at [803, 454] on icon at bounding box center [802, 459] width 14 height 14
click at [318, 349] on div "Test Endpoints" at bounding box center [297, 347] width 202 height 37
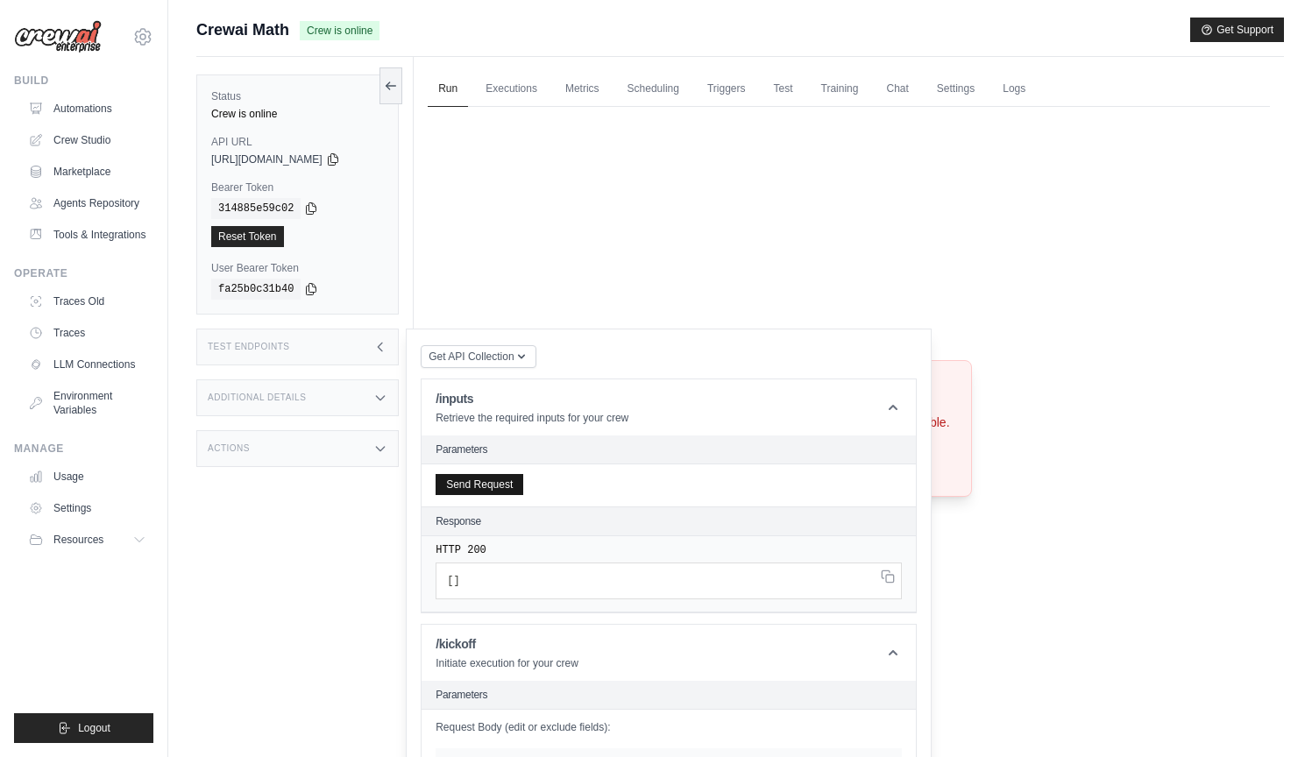
click at [483, 486] on button "Send Request" at bounding box center [480, 484] width 88 height 21
click at [536, 152] on div "Crew not available Crew not found or unavailable. Try Again" at bounding box center [849, 428] width 842 height 643
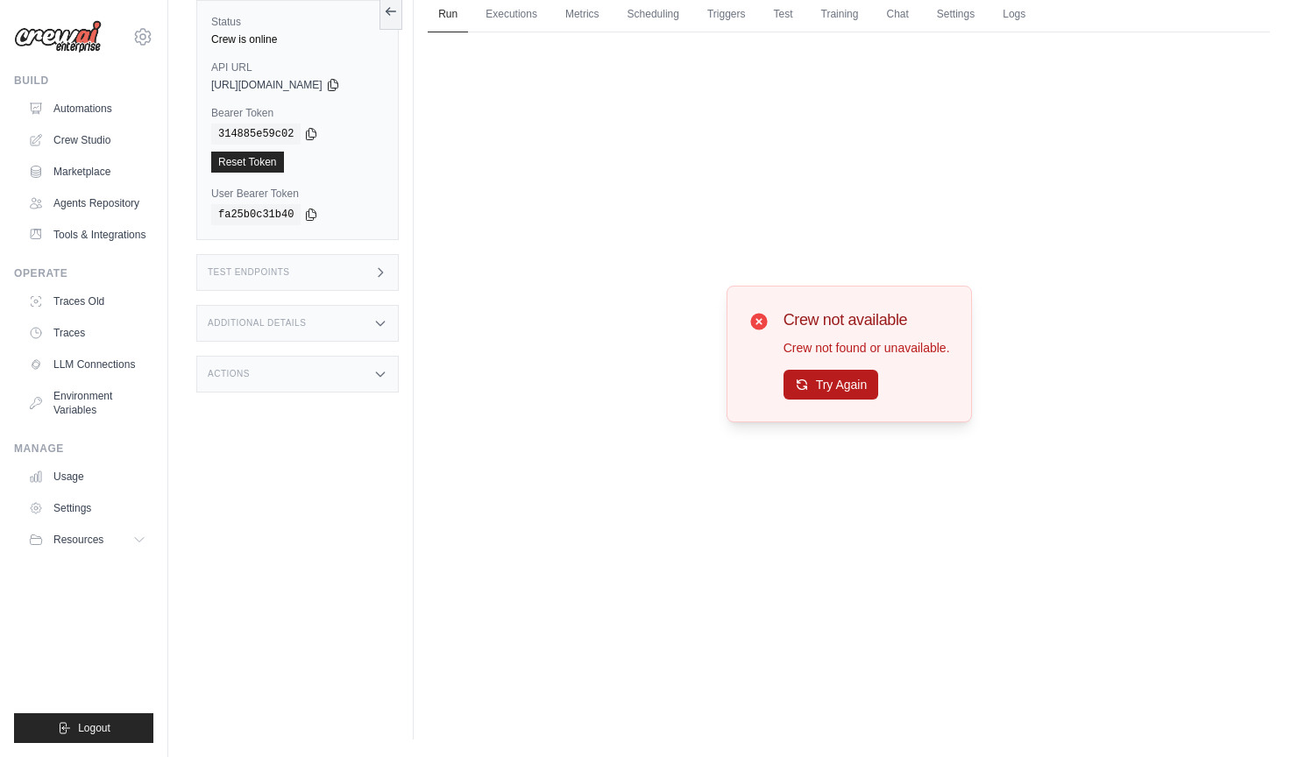
click at [834, 371] on button "Try Again" at bounding box center [832, 385] width 96 height 30
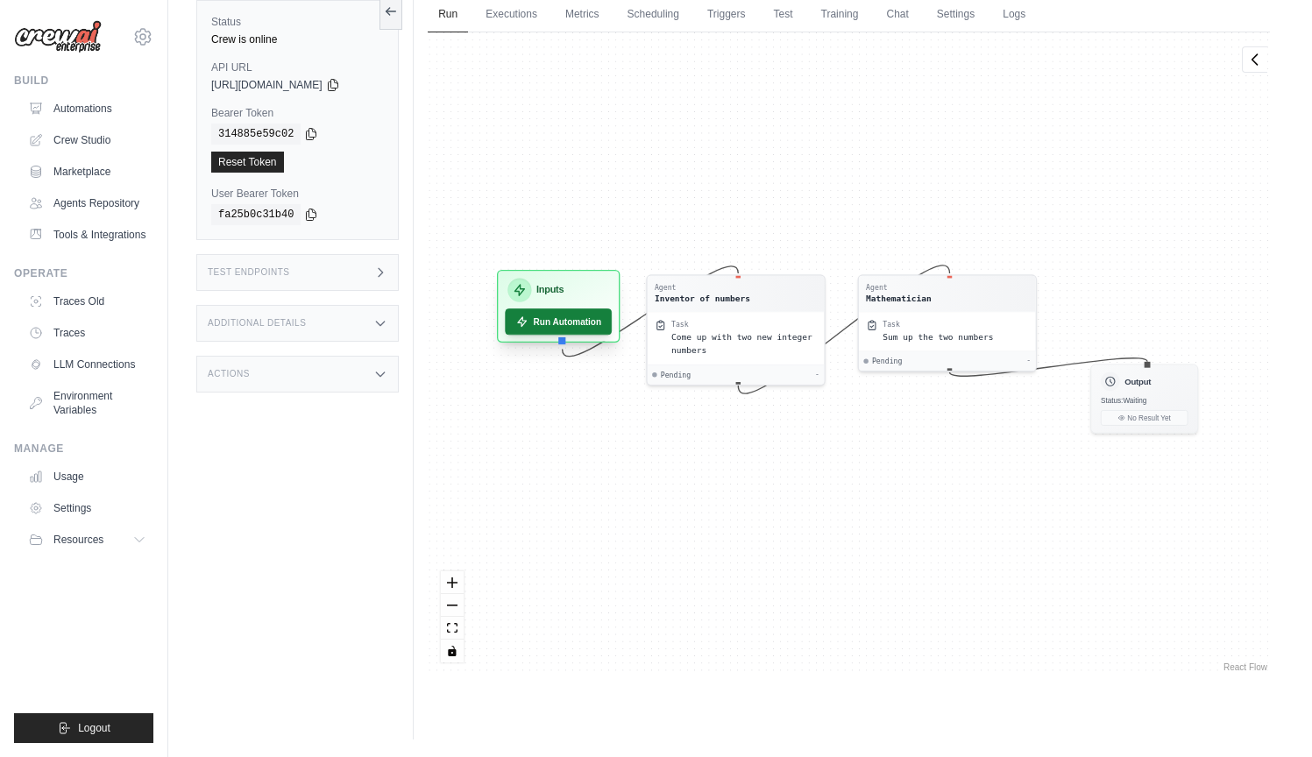
click at [555, 327] on button "Run Automation" at bounding box center [559, 322] width 107 height 26
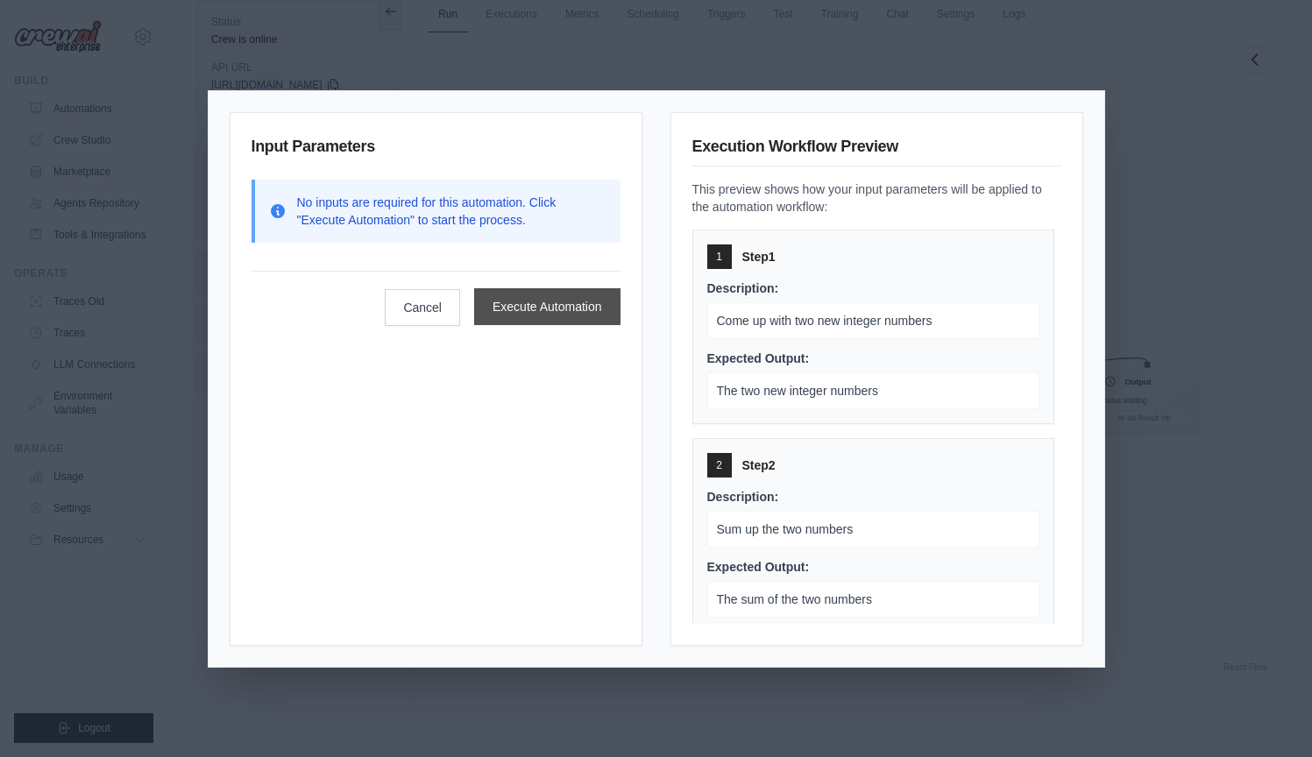
click at [567, 315] on button "Execute Automation" at bounding box center [547, 306] width 146 height 37
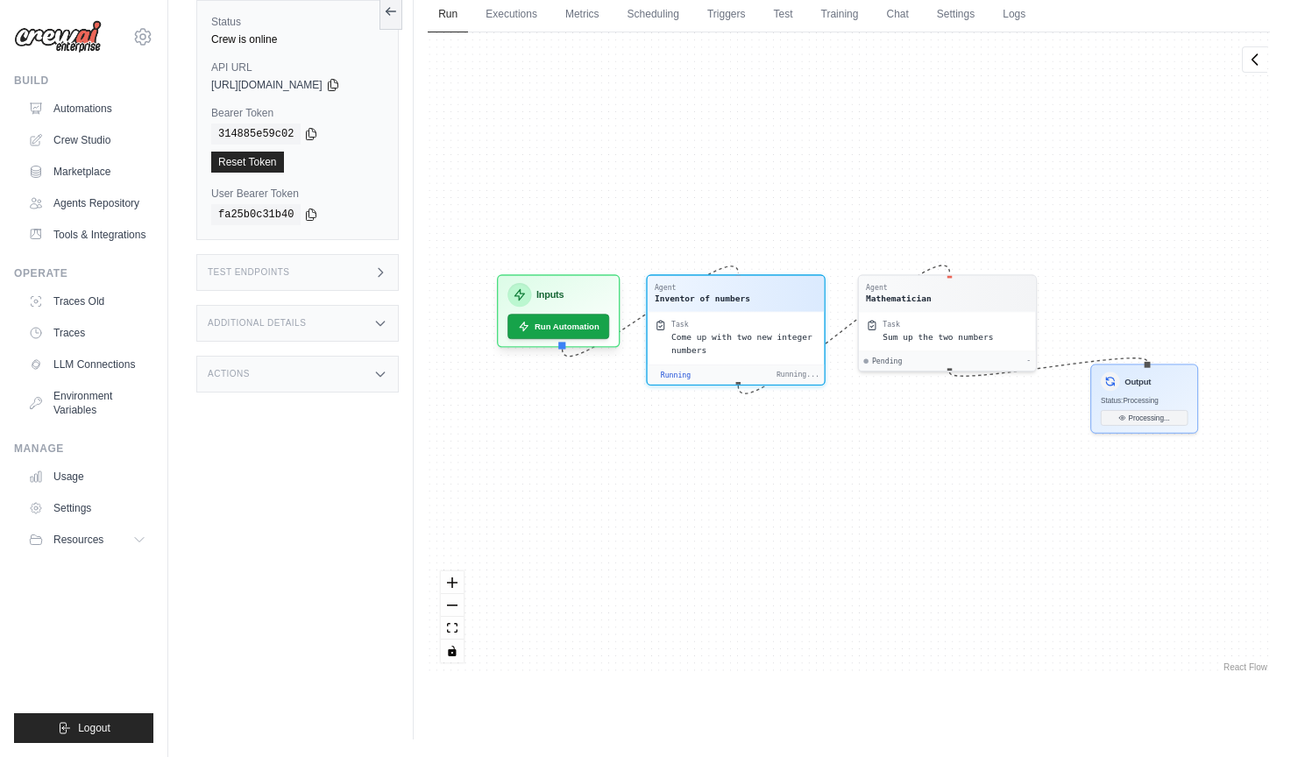
scroll to position [294, 0]
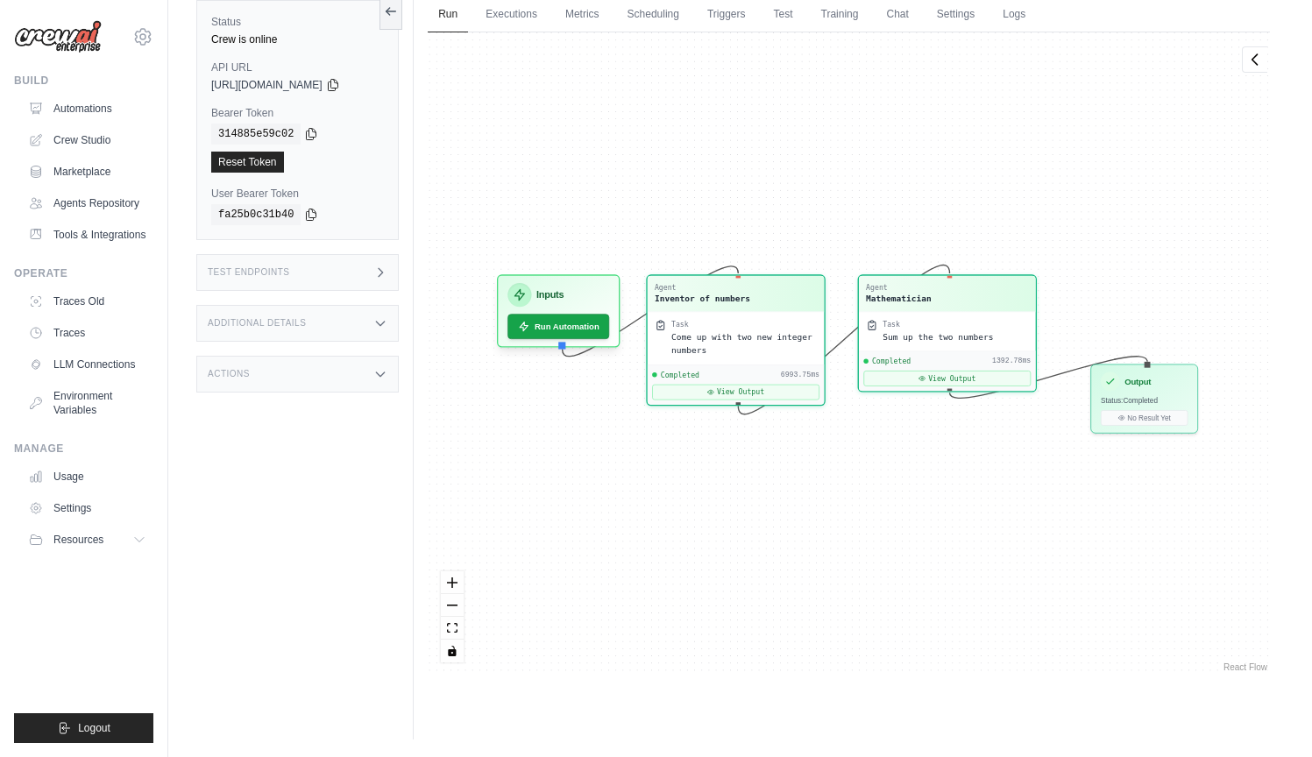
click at [659, 103] on div "Agent Inventor of numbers Task Come up with two new integer numbers Completed 6…" at bounding box center [849, 353] width 842 height 643
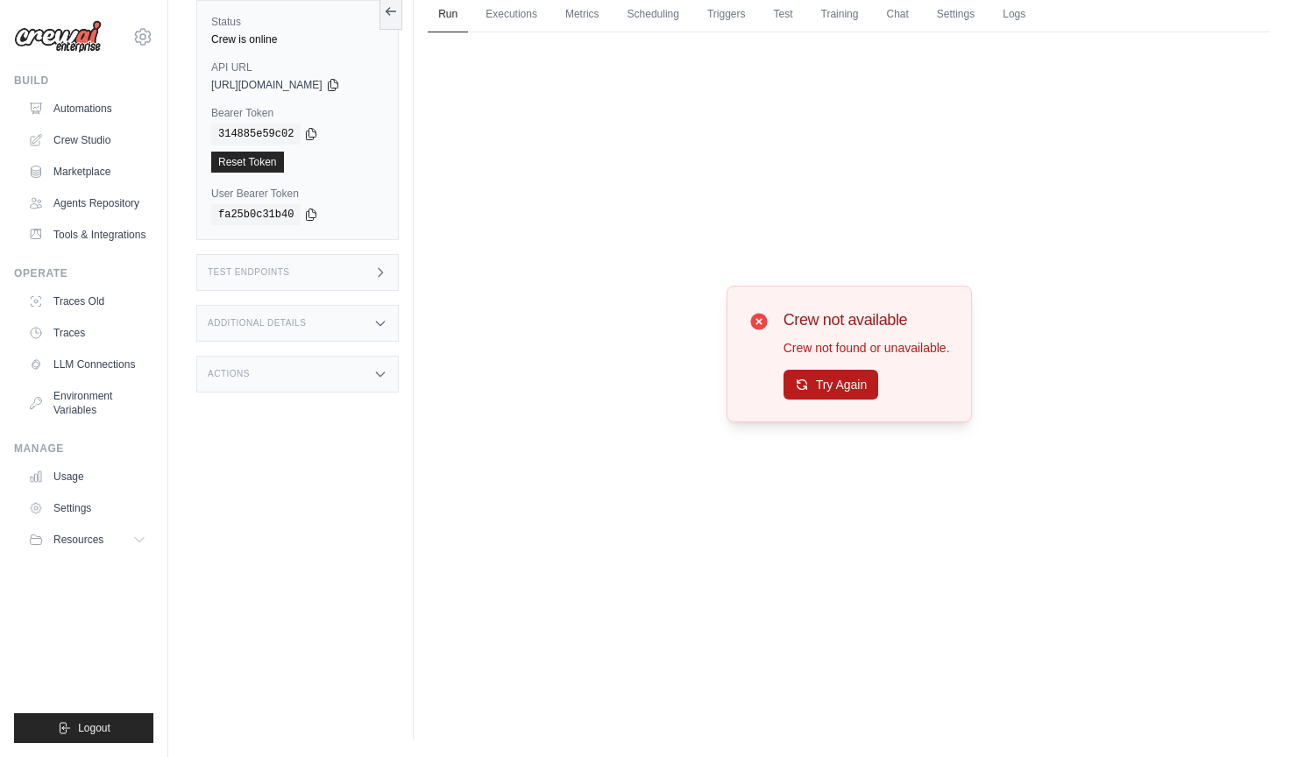
click at [842, 391] on button "Try Again" at bounding box center [832, 385] width 96 height 30
click at [828, 390] on button "Try Again" at bounding box center [832, 385] width 96 height 30
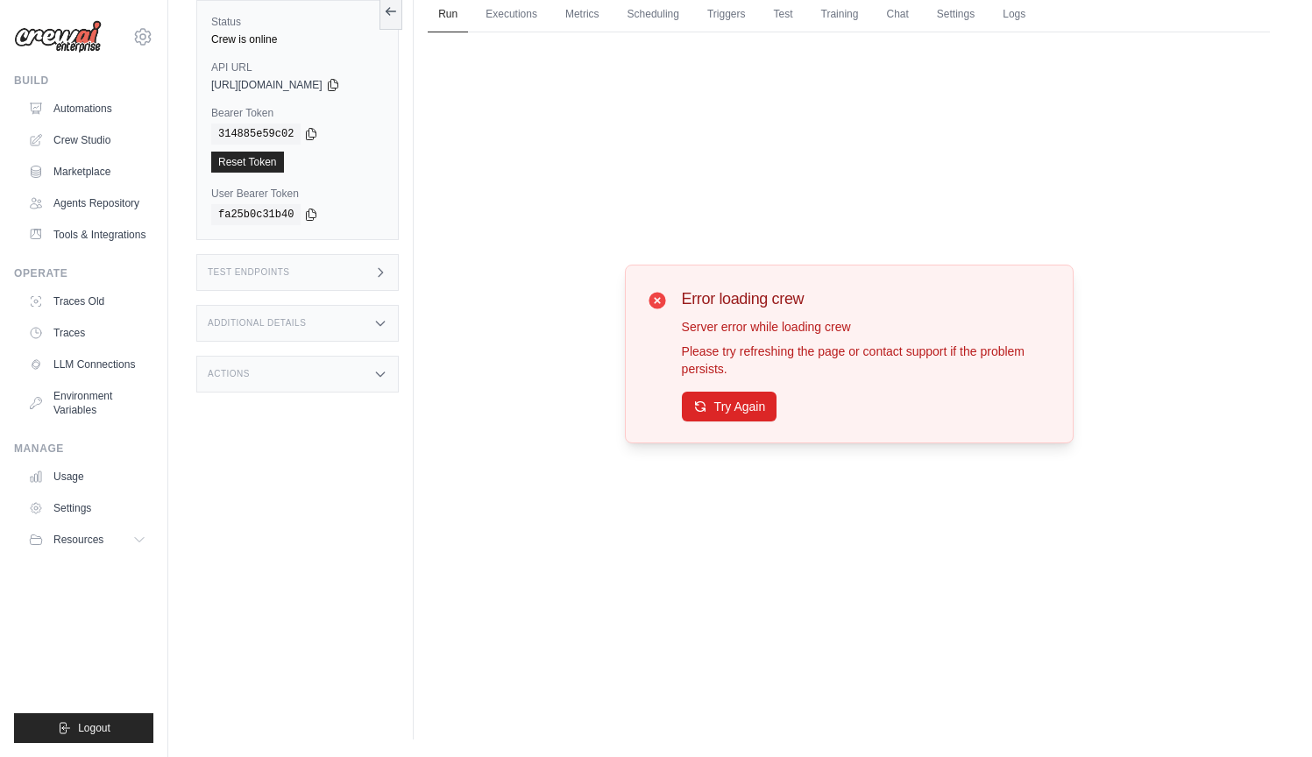
click at [839, 386] on div "Error loading crew Server error while loading crew Please try refreshing the pa…" at bounding box center [867, 354] width 370 height 135
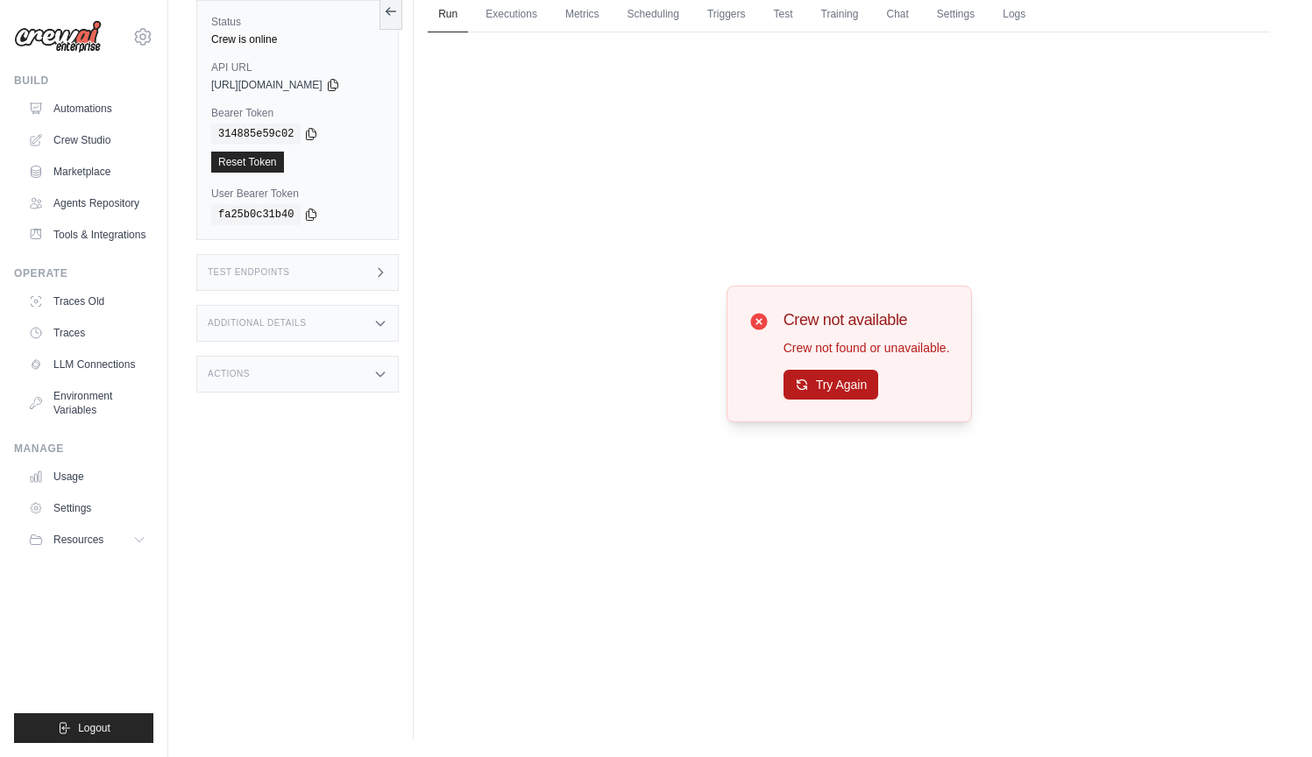
click at [856, 371] on button "Try Again" at bounding box center [832, 385] width 96 height 30
click at [836, 387] on button "Try Again" at bounding box center [832, 385] width 96 height 30
